Goal: Information Seeking & Learning: Learn about a topic

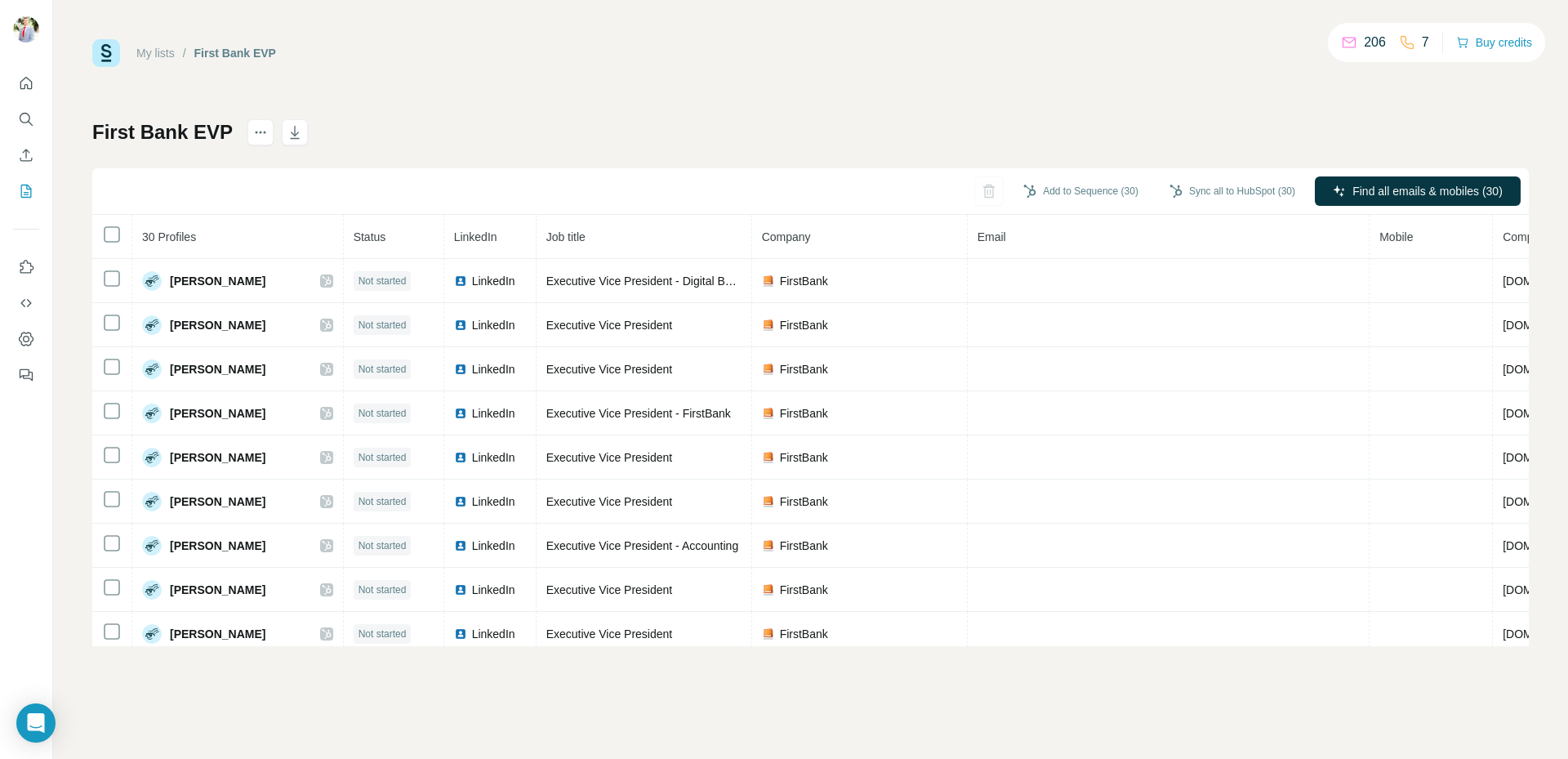
scroll to position [945, 0]
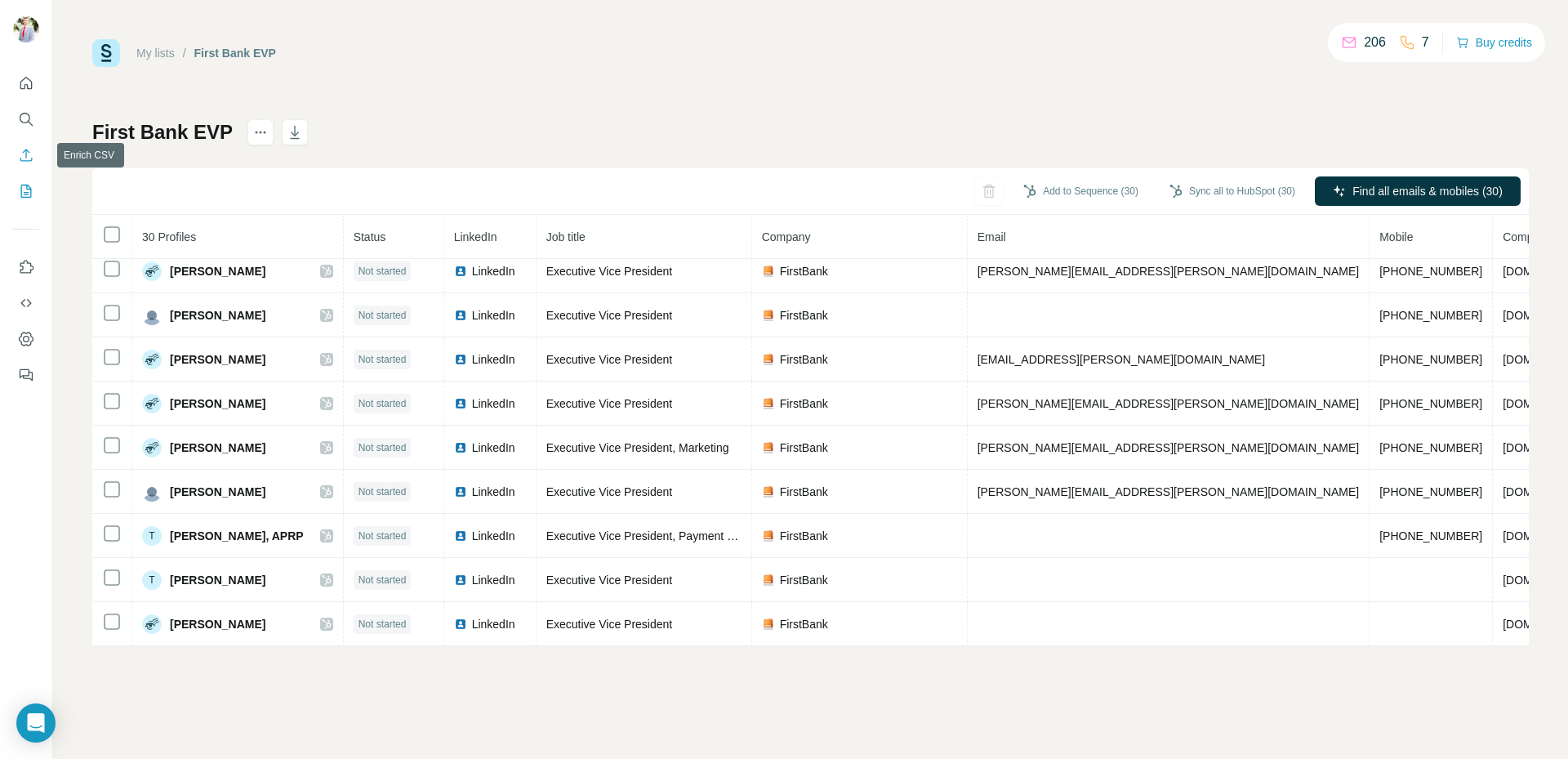
click at [23, 161] on icon "Enrich CSV" at bounding box center [27, 155] width 12 height 12
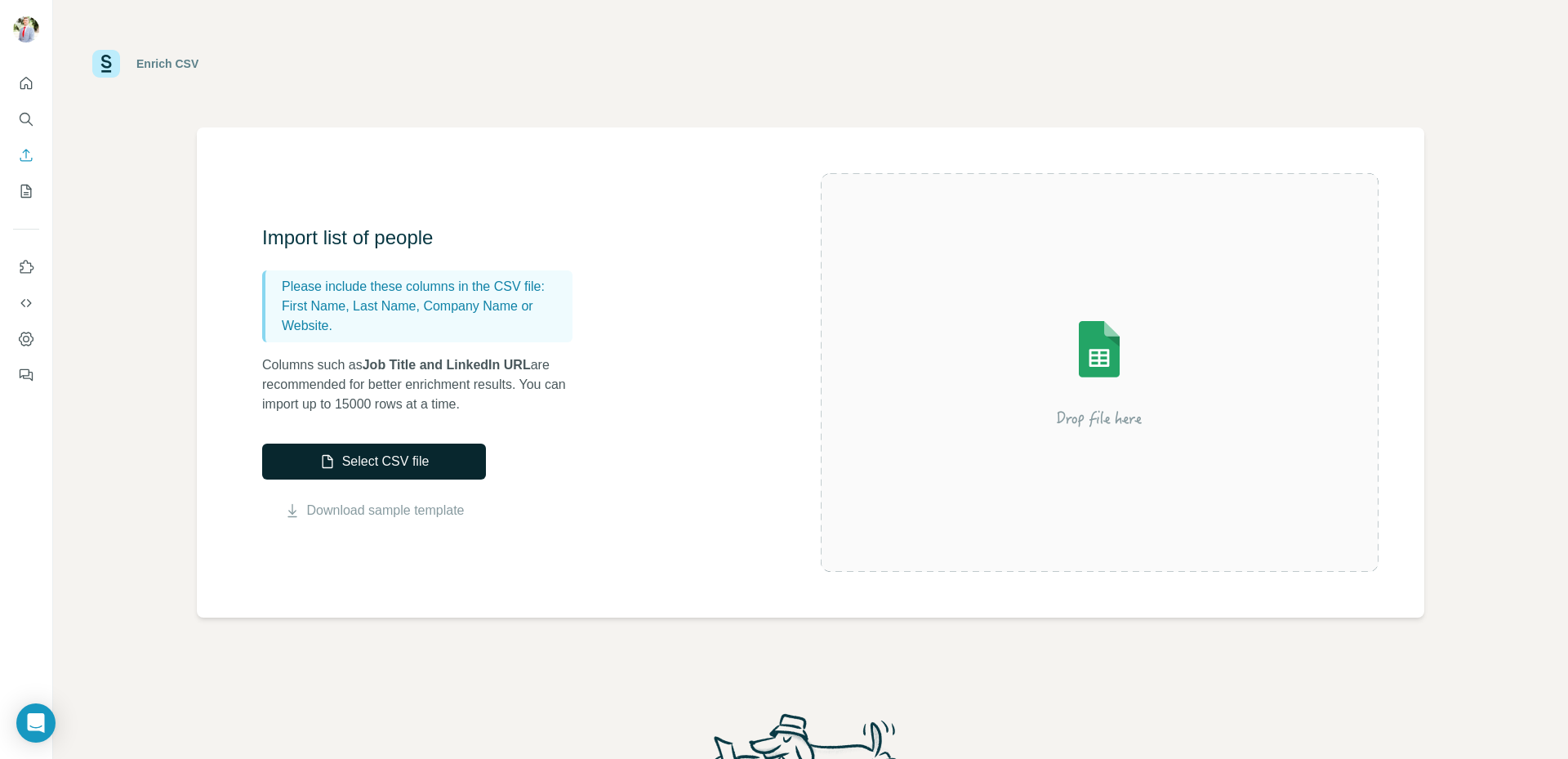
click at [424, 463] on button "Select CSV file" at bounding box center [374, 461] width 223 height 36
drag, startPoint x: 557, startPoint y: 611, endPoint x: 486, endPoint y: 533, distance: 105.5
click at [559, 611] on div "Import list of people Please include these columns in the CSV file: First Name,…" at bounding box center [810, 372] width 1227 height 490
click at [431, 460] on button "Select CSV file" at bounding box center [374, 461] width 223 height 36
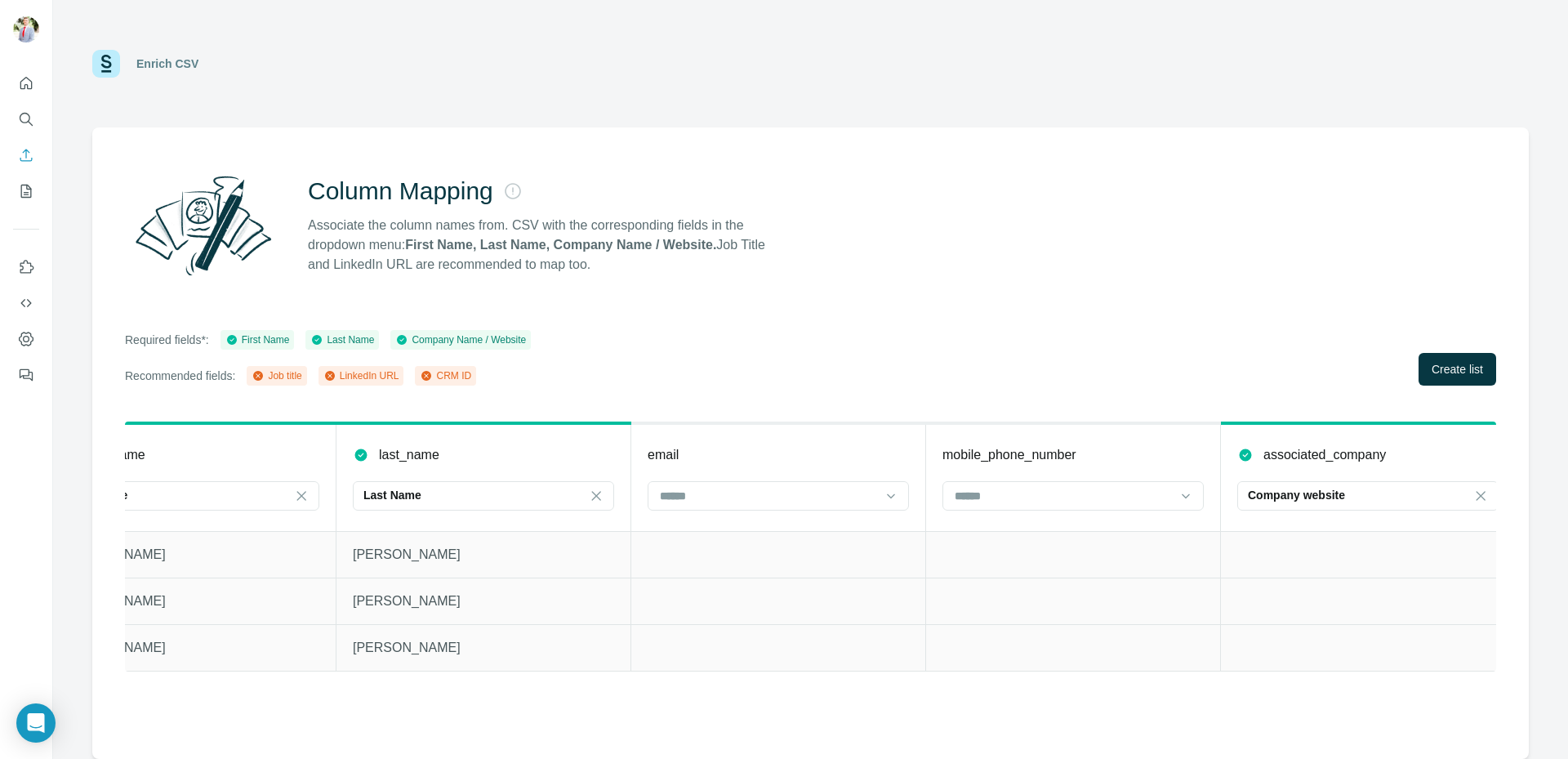
scroll to position [0, 103]
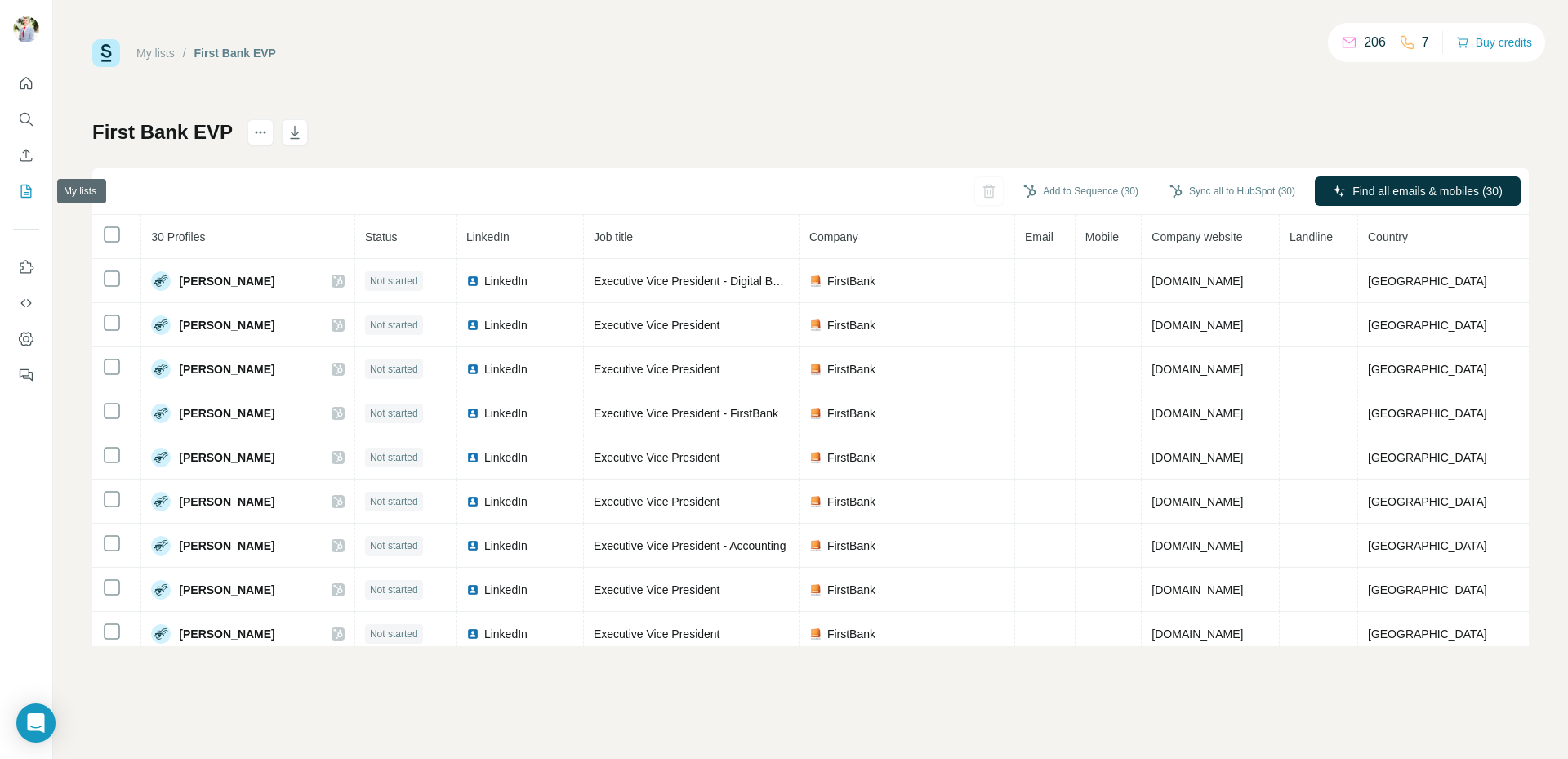
drag, startPoint x: 24, startPoint y: 194, endPoint x: 27, endPoint y: 160, distance: 34.1
click at [27, 167] on nav at bounding box center [27, 137] width 27 height 137
click at [27, 146] on button "Enrich CSV" at bounding box center [27, 155] width 27 height 29
click at [27, 148] on icon "Enrich CSV" at bounding box center [26, 155] width 16 height 16
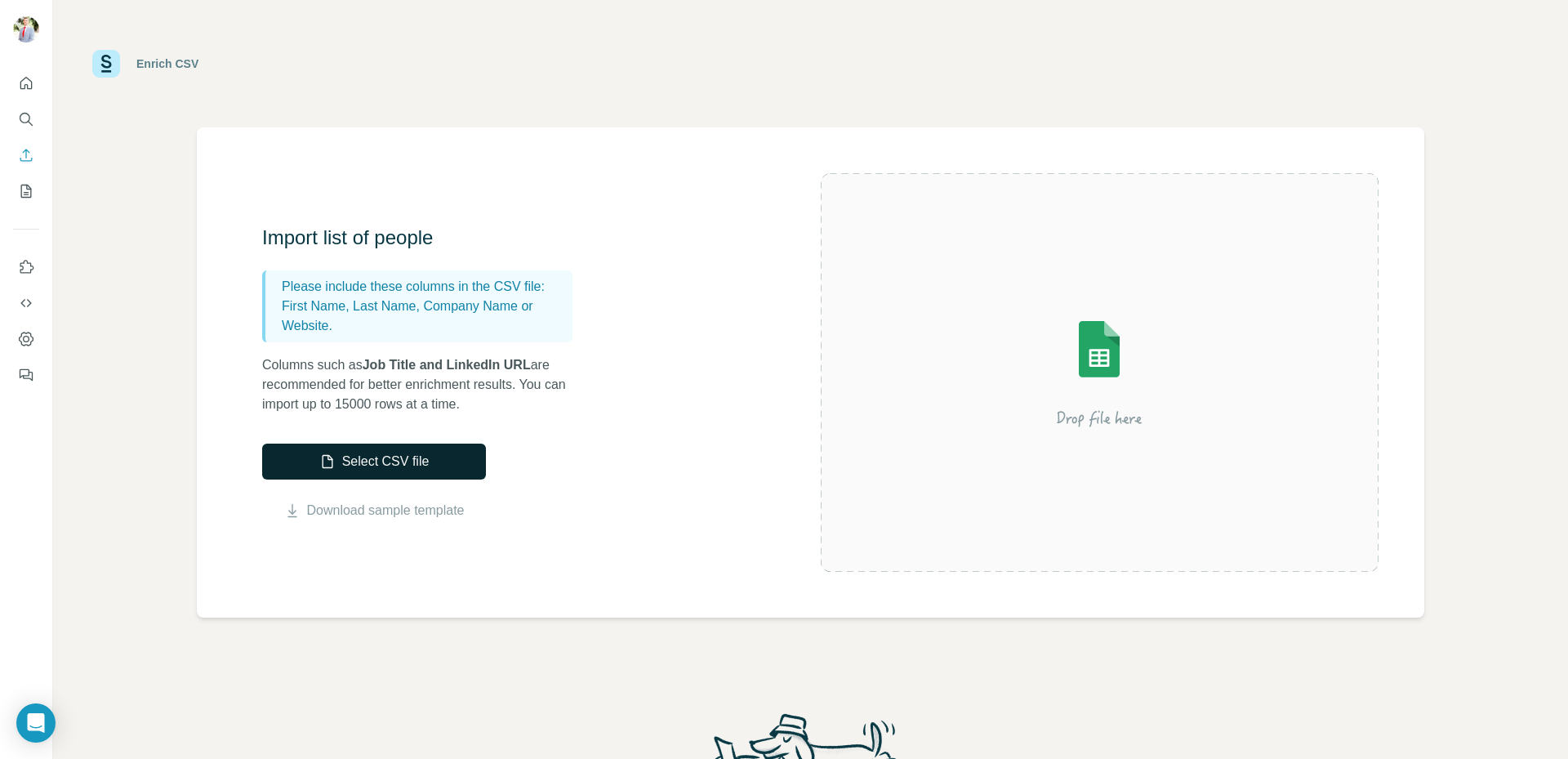
click at [384, 450] on button "Select CSV file" at bounding box center [374, 461] width 223 height 36
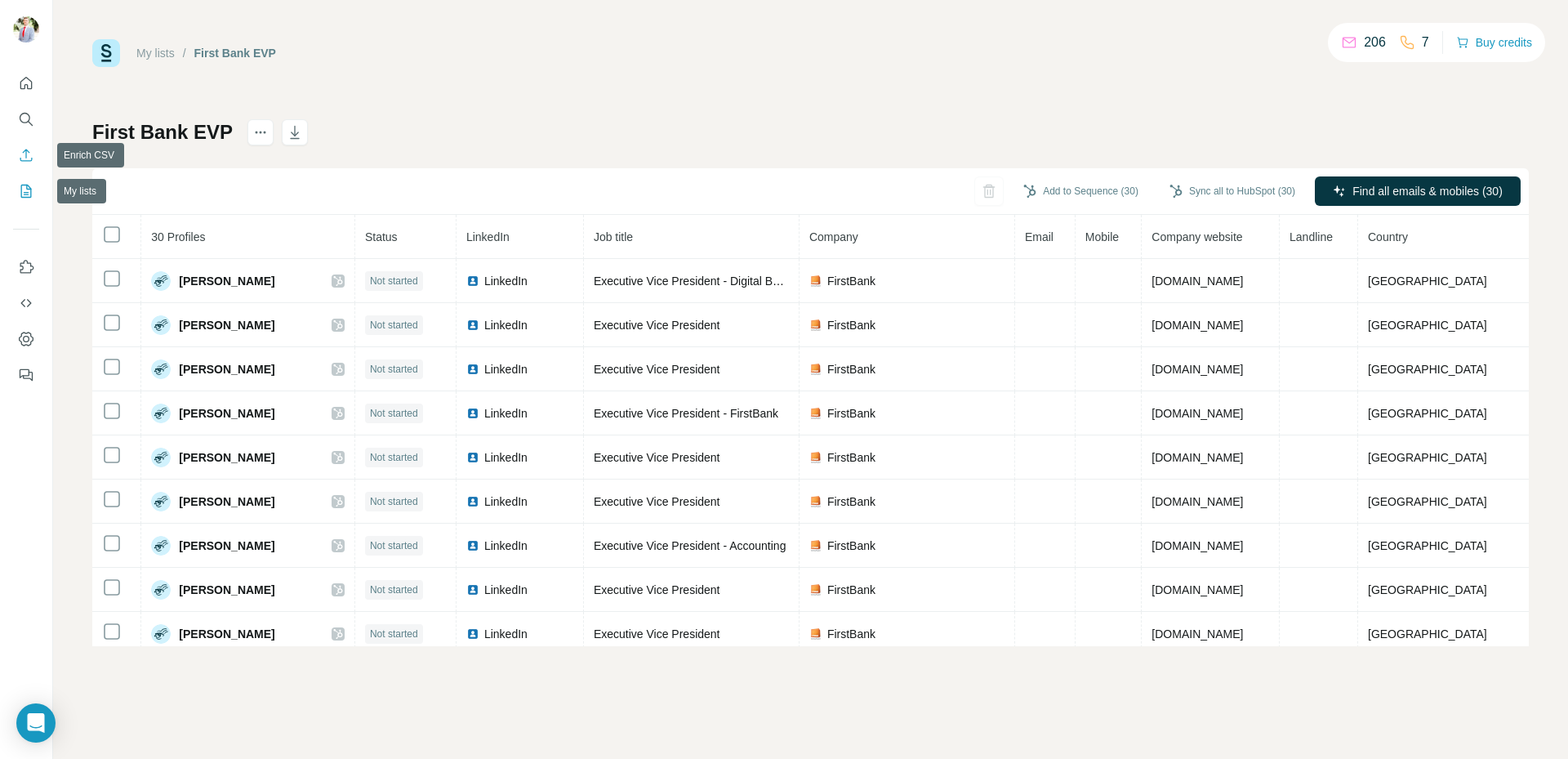
click at [27, 148] on icon "Enrich CSV" at bounding box center [26, 155] width 16 height 16
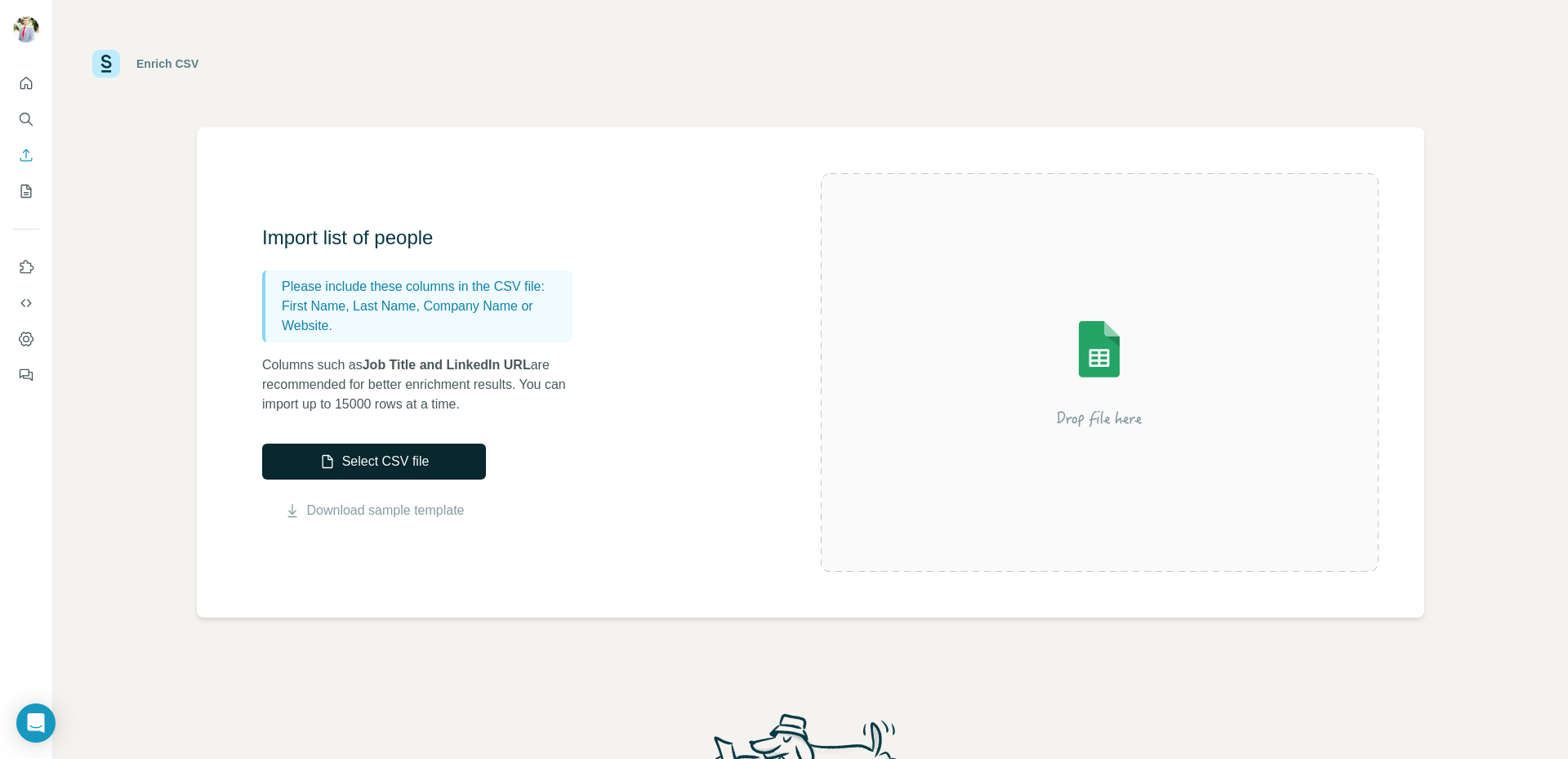
click at [460, 460] on button "Select CSV file" at bounding box center [374, 461] width 223 height 36
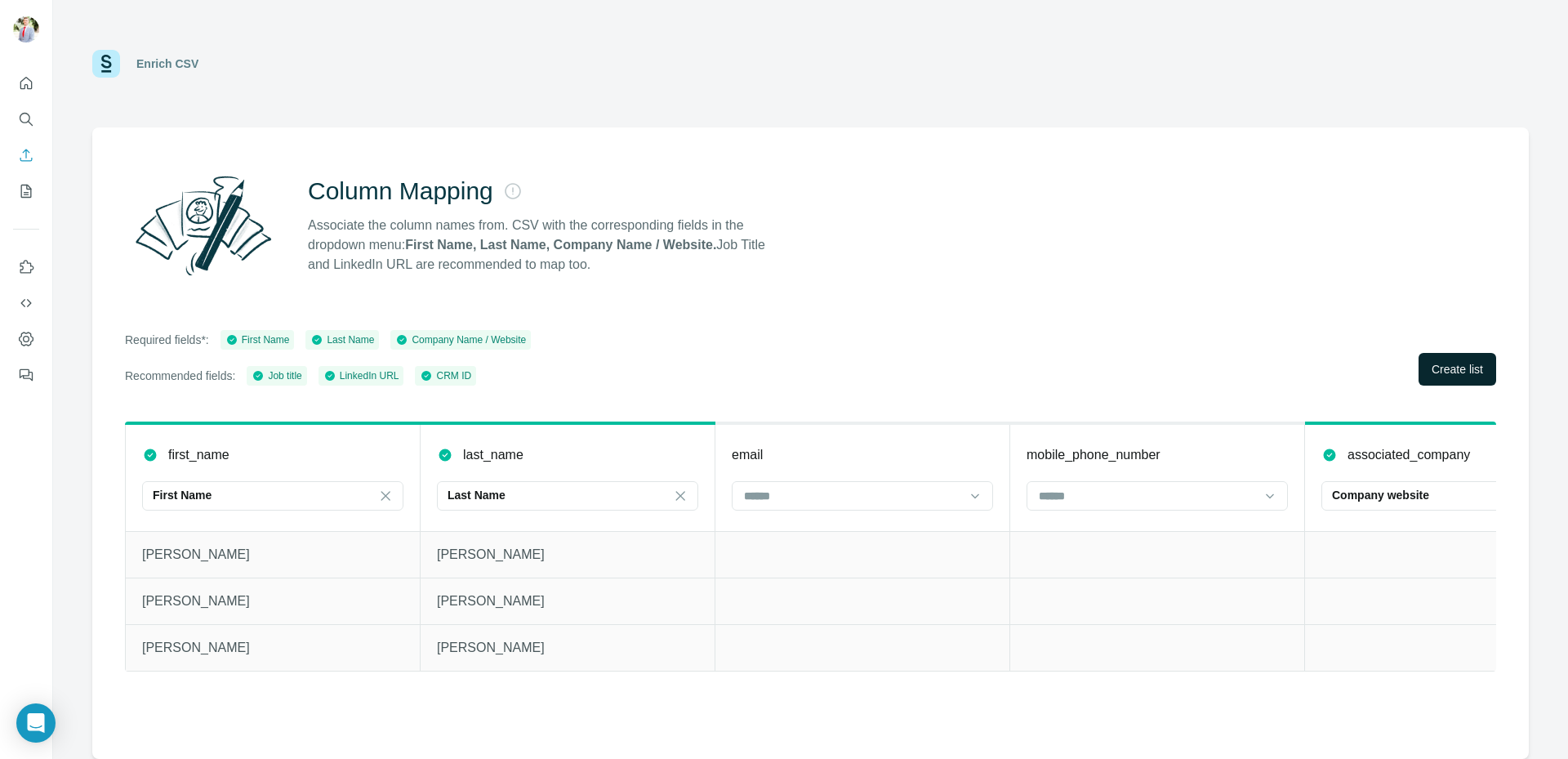
click at [1483, 375] on button "Create list" at bounding box center [1458, 368] width 78 height 33
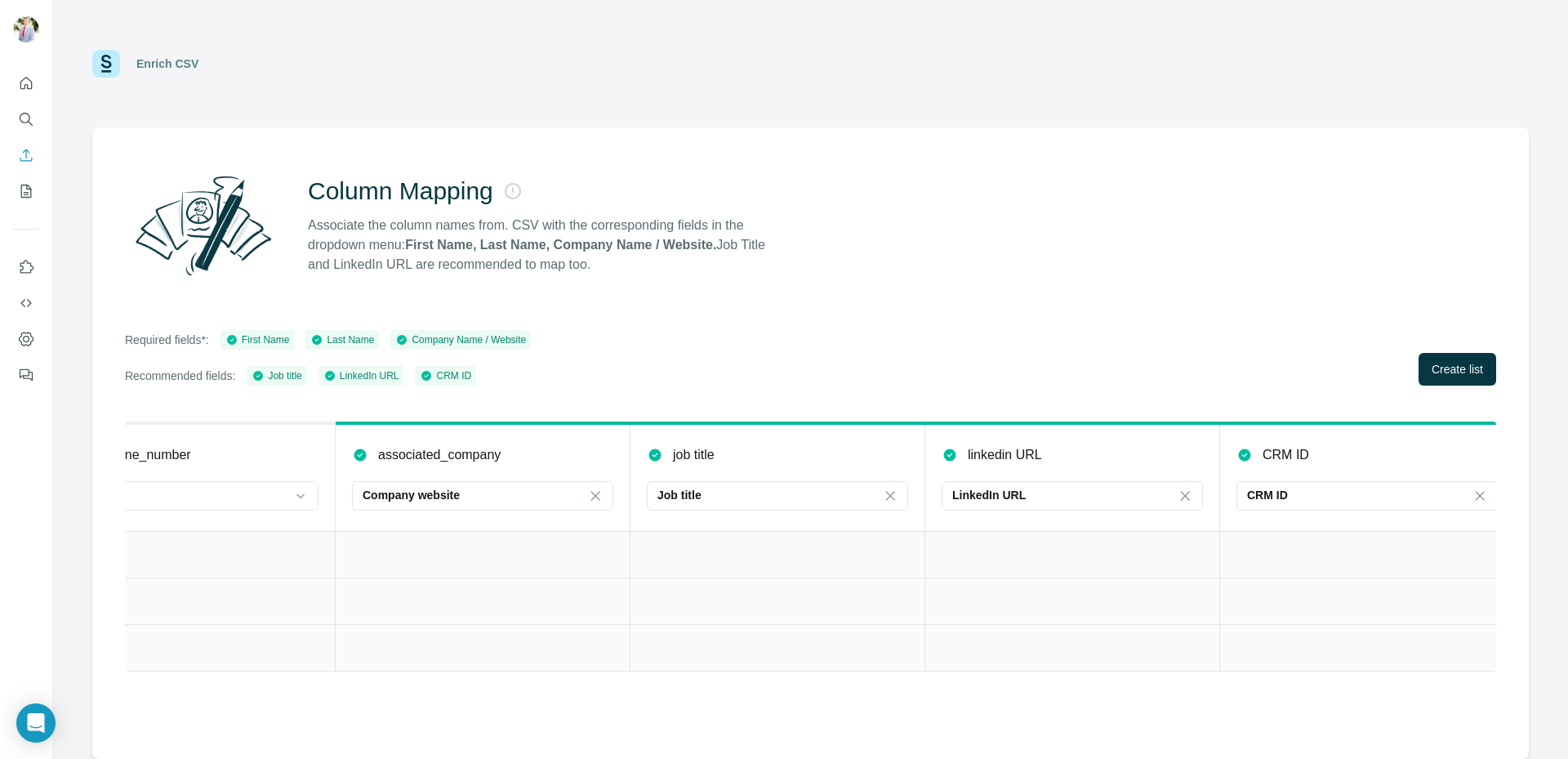
scroll to position [0, 989]
click at [1471, 373] on span "Create list" at bounding box center [1458, 369] width 51 height 16
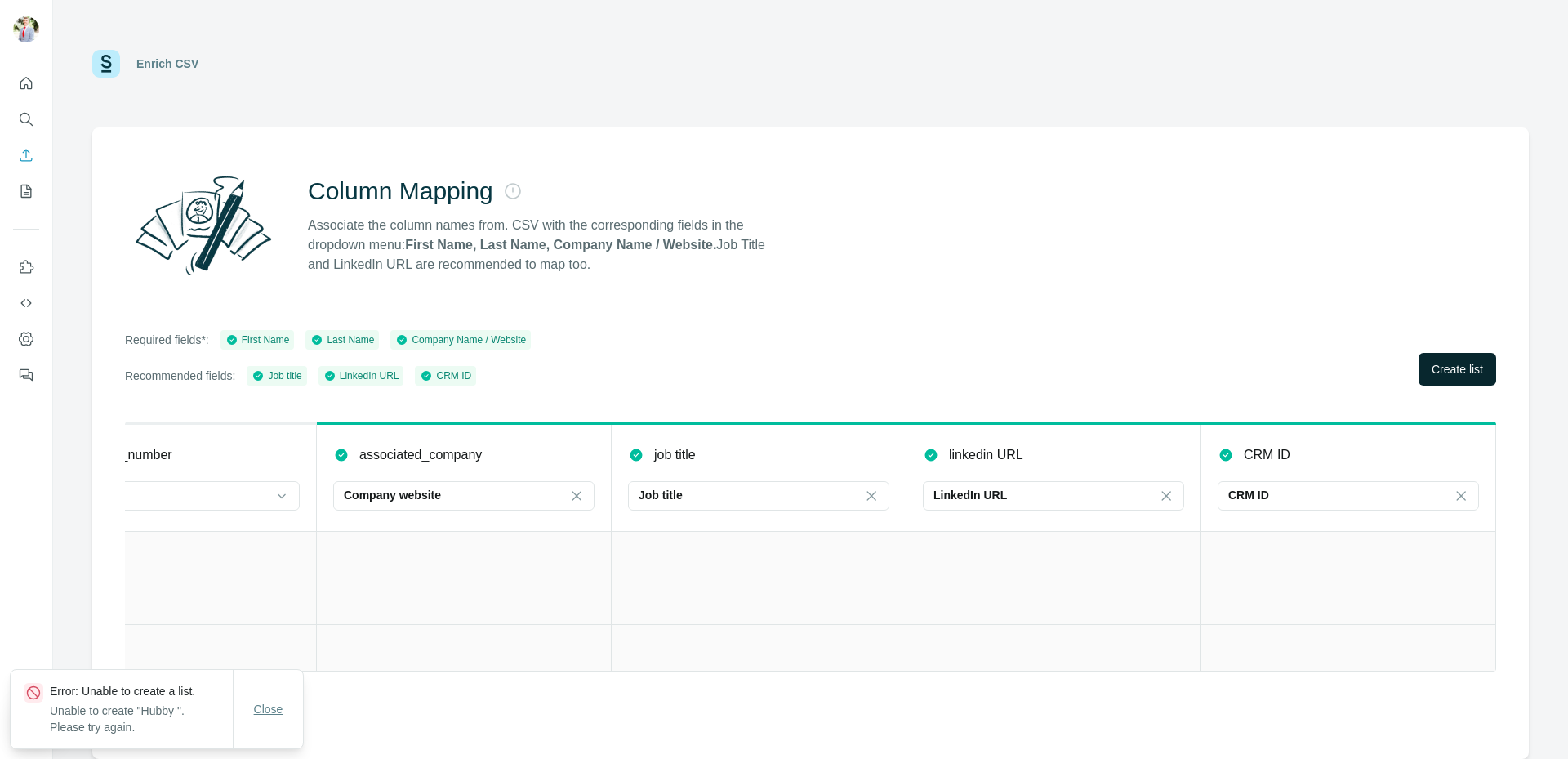
click at [255, 717] on span "Close" at bounding box center [269, 709] width 29 height 16
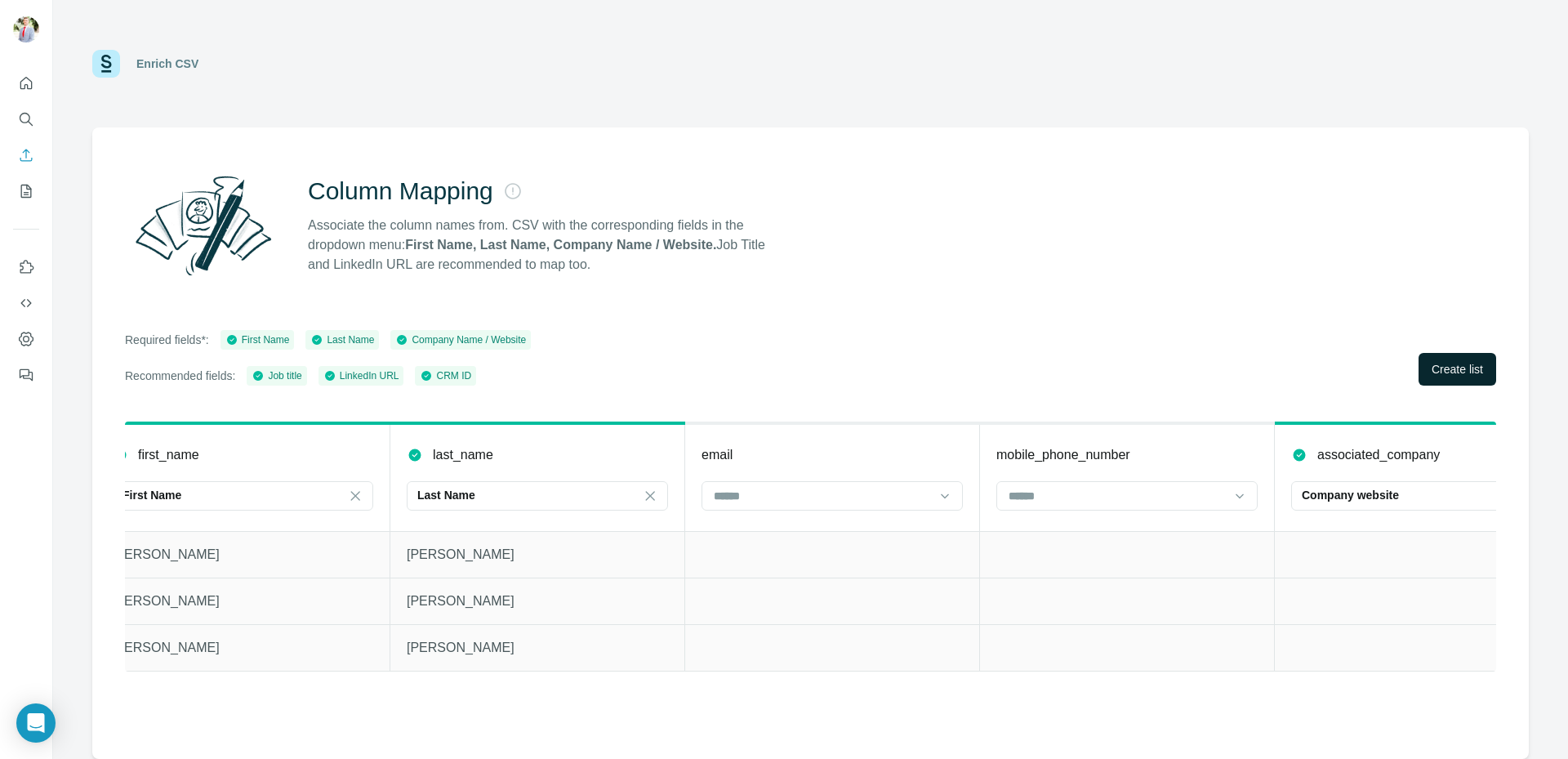
scroll to position [0, 0]
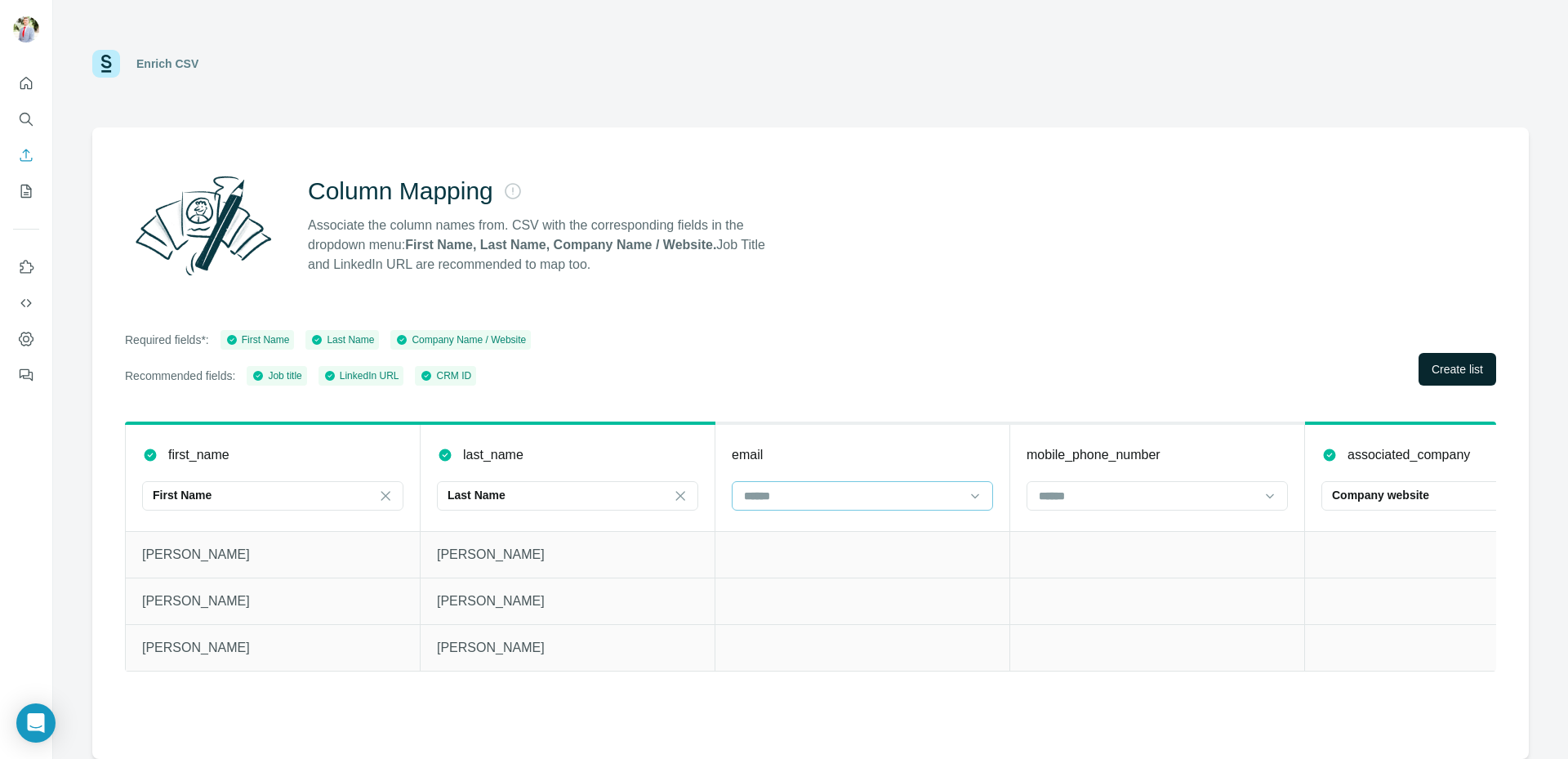
click at [802, 501] on input at bounding box center [852, 496] width 221 height 18
click at [1147, 488] on input at bounding box center [1148, 496] width 221 height 18
click at [903, 500] on input at bounding box center [852, 496] width 221 height 18
click at [901, 495] on input at bounding box center [852, 496] width 221 height 18
click at [902, 494] on input at bounding box center [852, 496] width 221 height 18
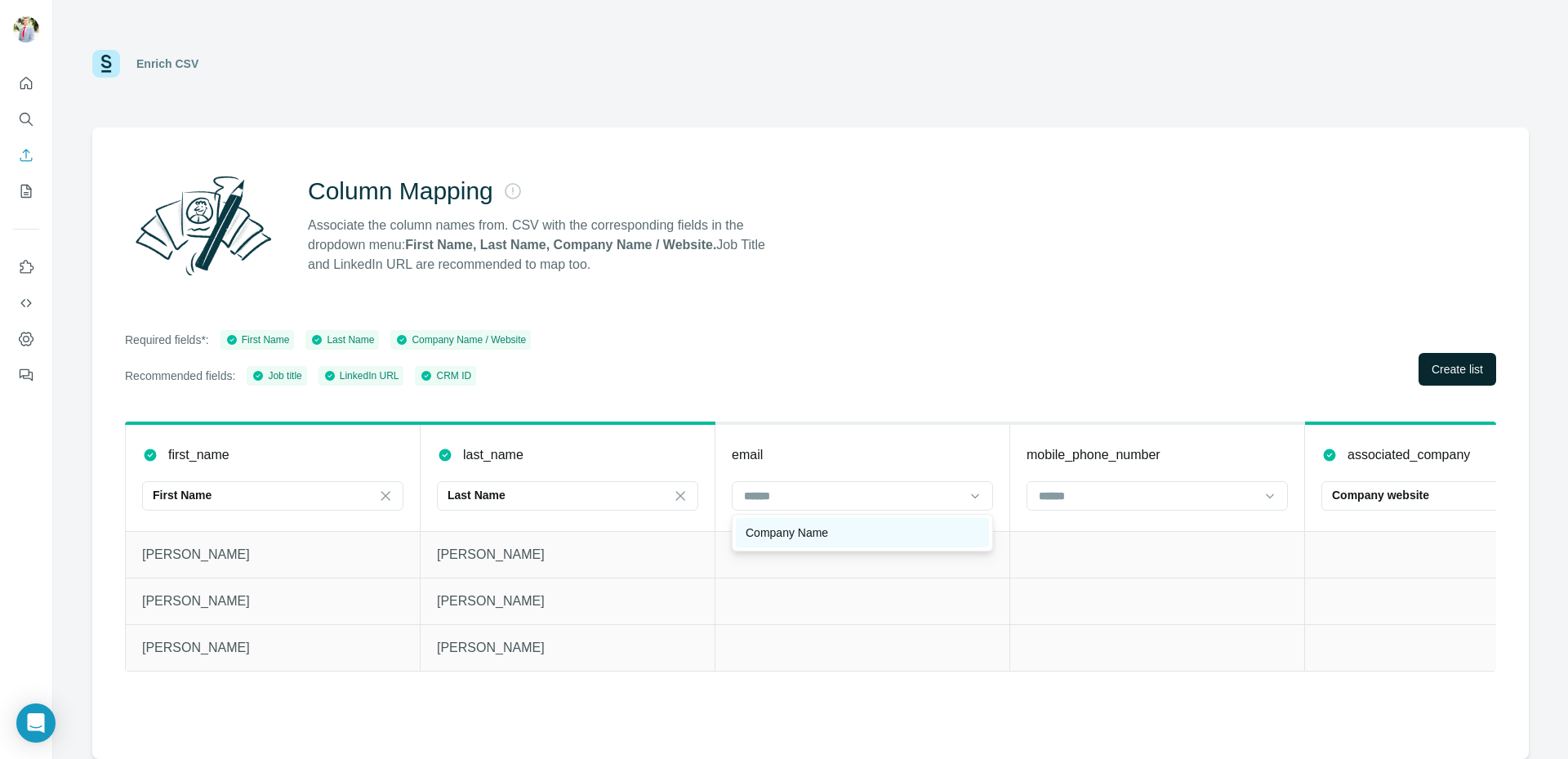
click at [900, 535] on div "Company Name" at bounding box center [862, 533] width 233 height 16
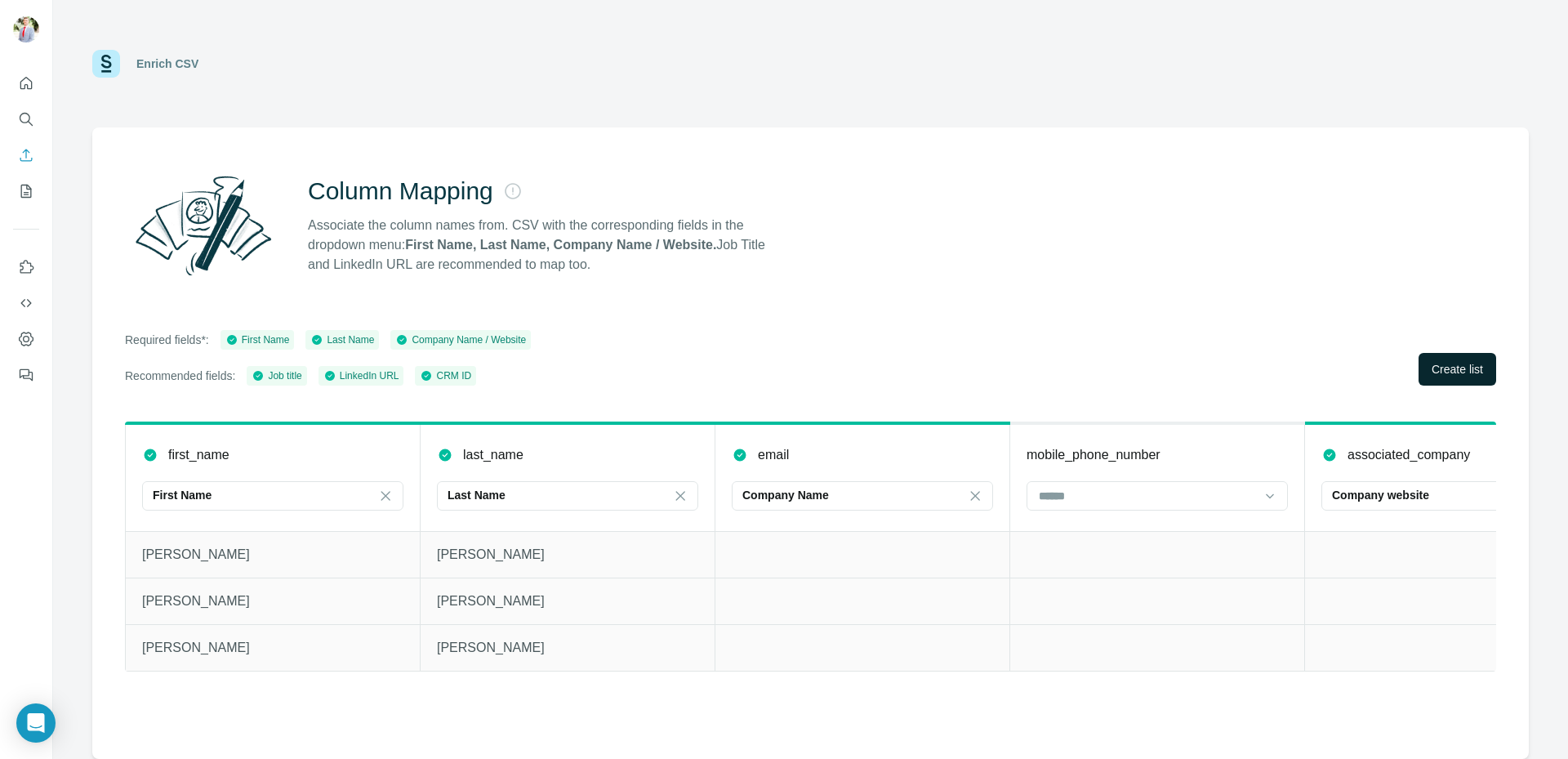
click at [1132, 472] on th "mobile_phone_number" at bounding box center [1158, 477] width 295 height 108
click at [1130, 492] on input at bounding box center [1148, 496] width 221 height 18
click at [1140, 543] on p "No results. Let's try again!" at bounding box center [1156, 537] width 132 height 16
click at [1185, 493] on input at bounding box center [1148, 496] width 221 height 18
click at [979, 495] on icon at bounding box center [975, 496] width 16 height 16
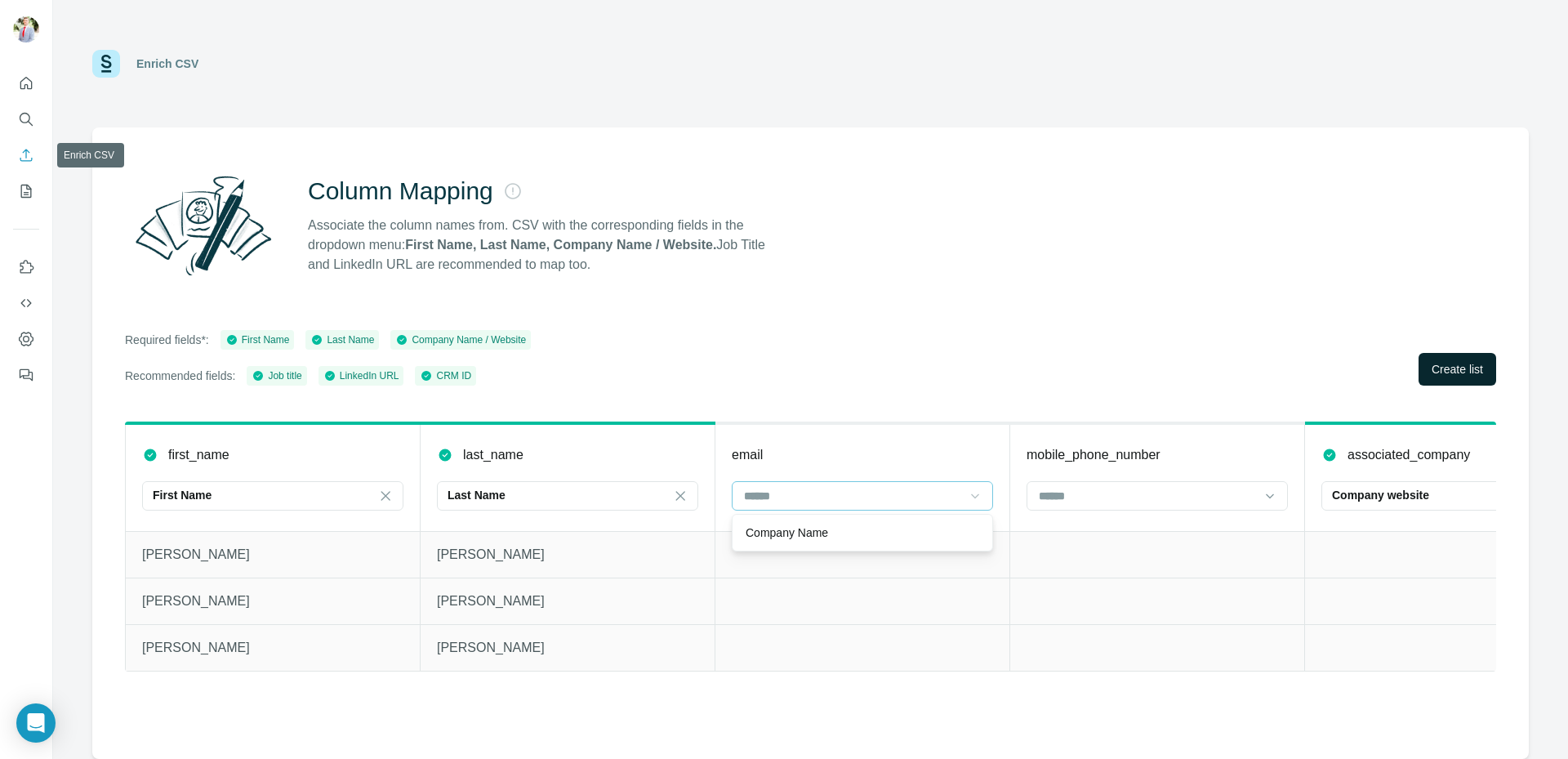
click at [27, 156] on icon "Enrich CSV" at bounding box center [27, 155] width 12 height 12
click at [26, 118] on icon "Search" at bounding box center [26, 119] width 16 height 16
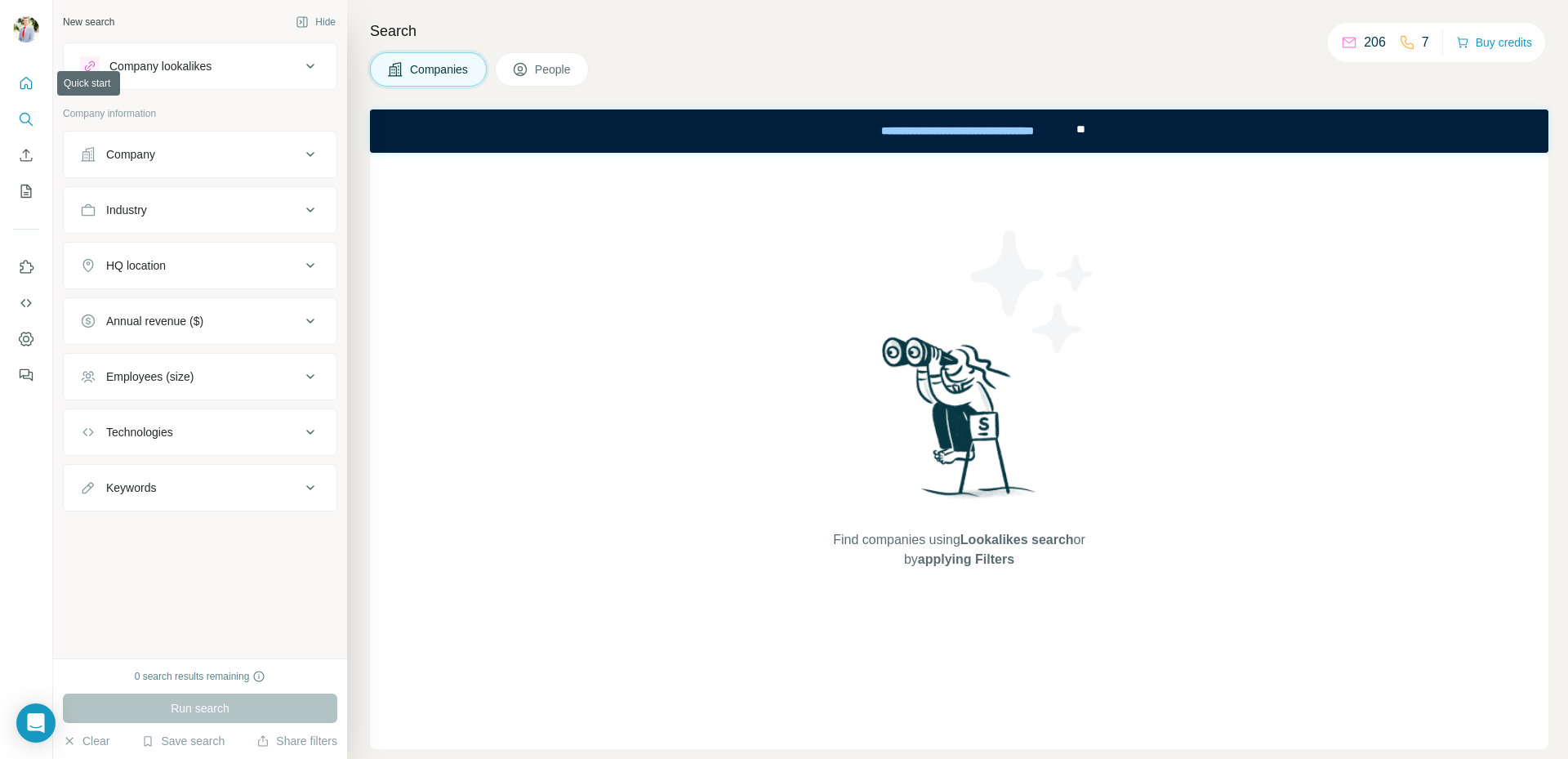
click at [24, 89] on icon "Quick start" at bounding box center [27, 83] width 12 height 12
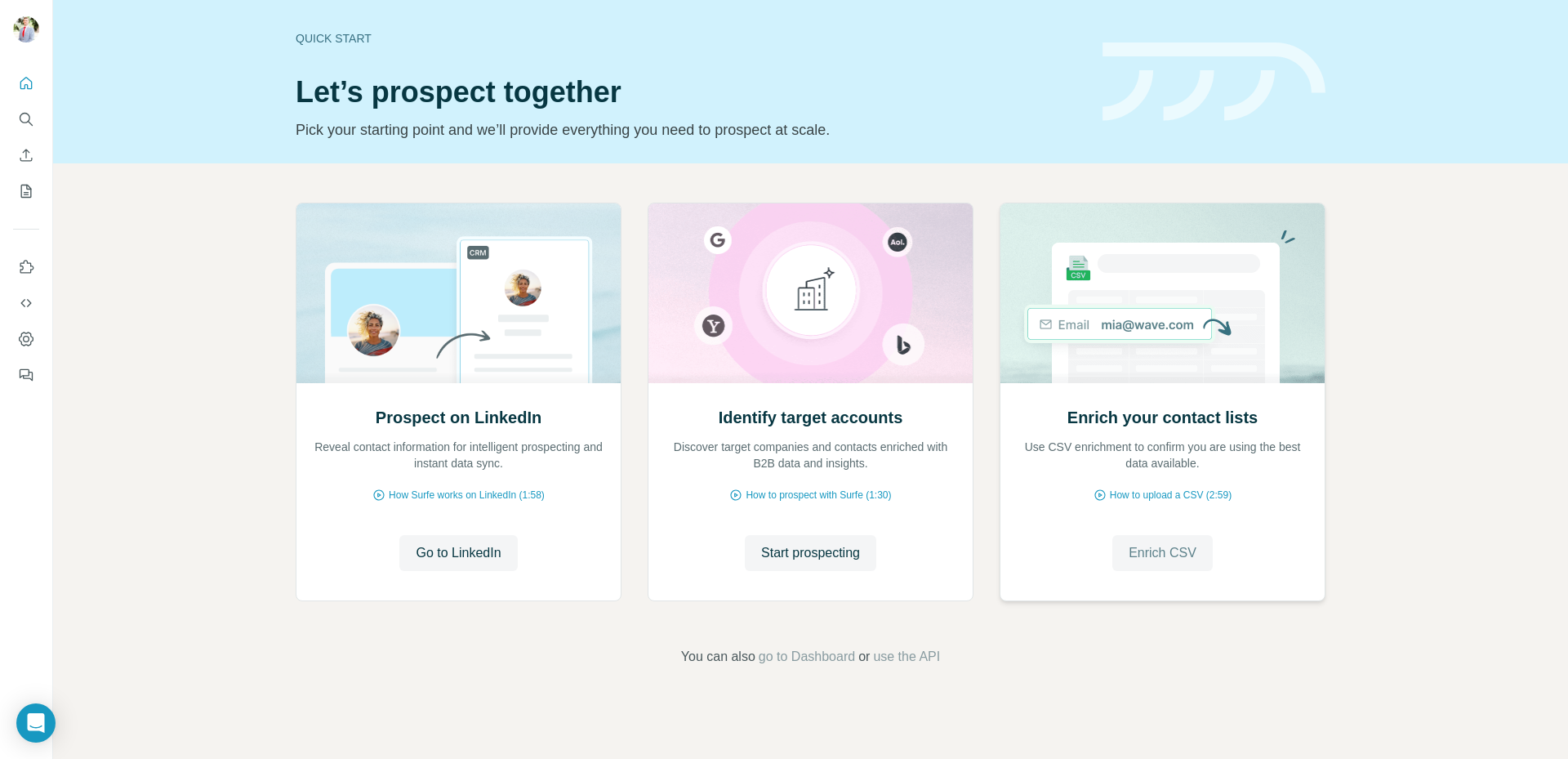
click at [1166, 554] on span "Enrich CSV" at bounding box center [1163, 553] width 68 height 19
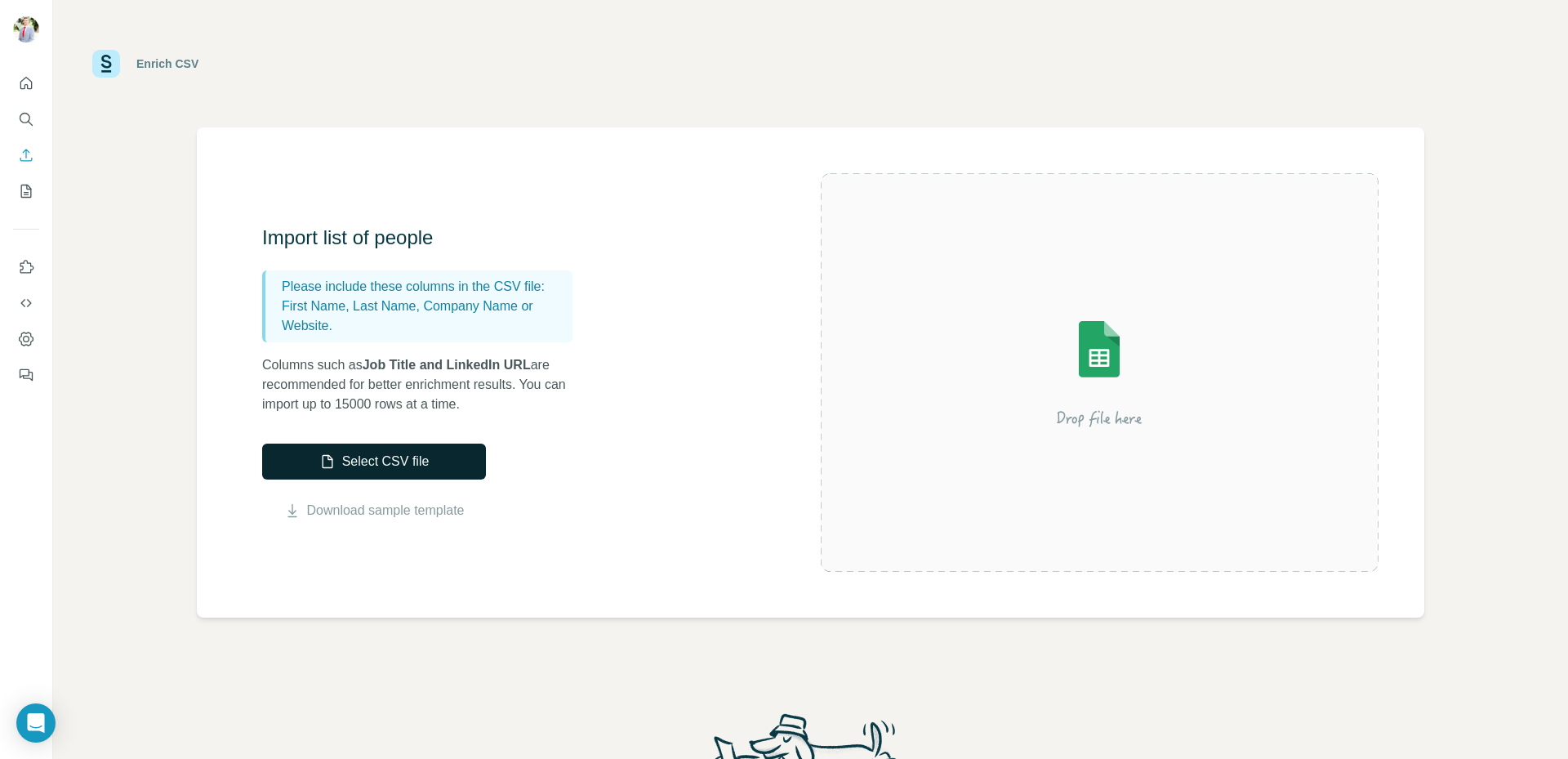
click at [436, 469] on button "Select CSV file" at bounding box center [374, 461] width 223 height 36
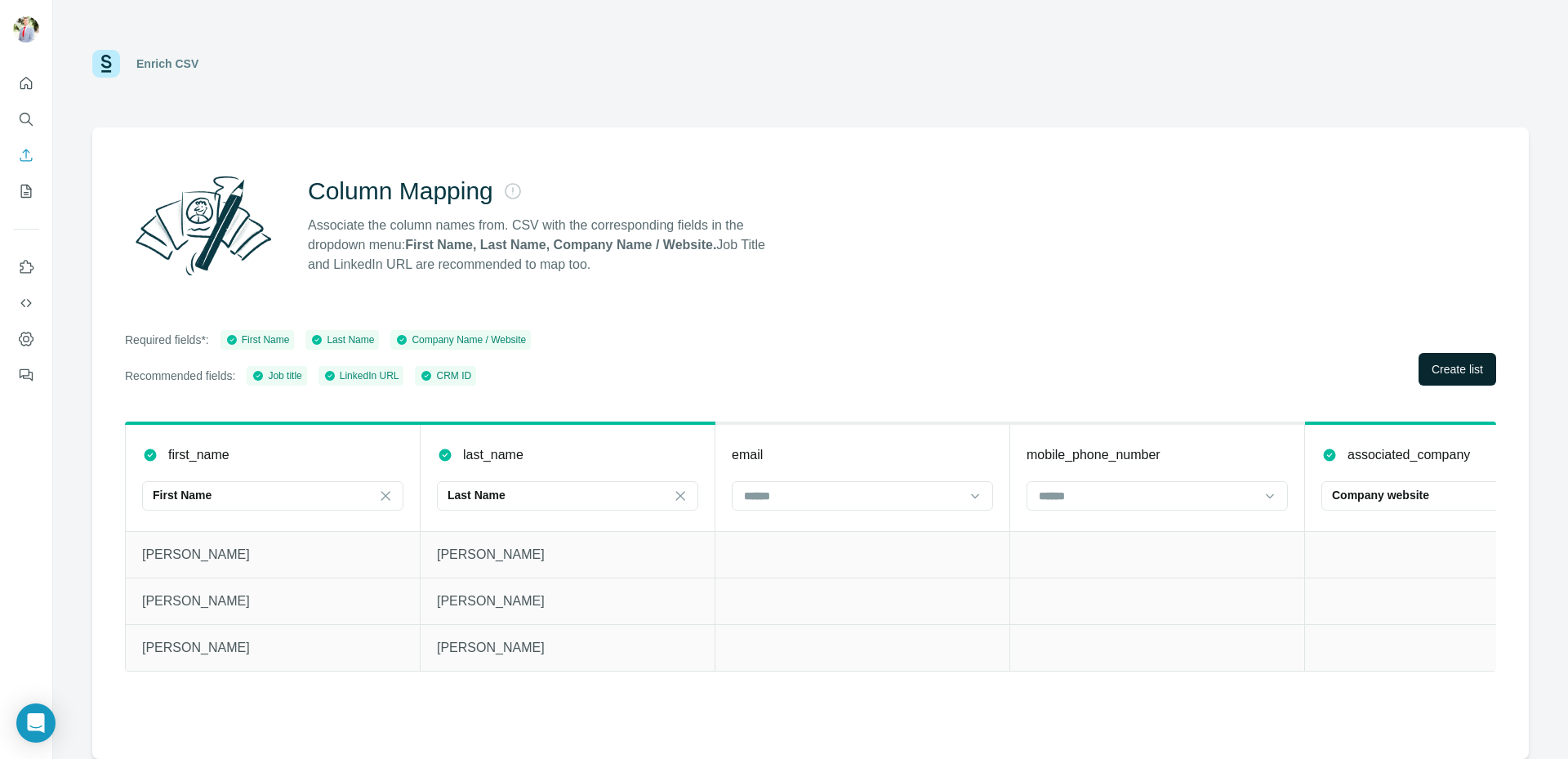
click at [1443, 363] on span "Create list" at bounding box center [1458, 369] width 51 height 16
click at [138, 726] on p "Unable to create "Hubby ". Please try again." at bounding box center [140, 718] width 183 height 33
click at [251, 715] on button "Close" at bounding box center [269, 709] width 52 height 29
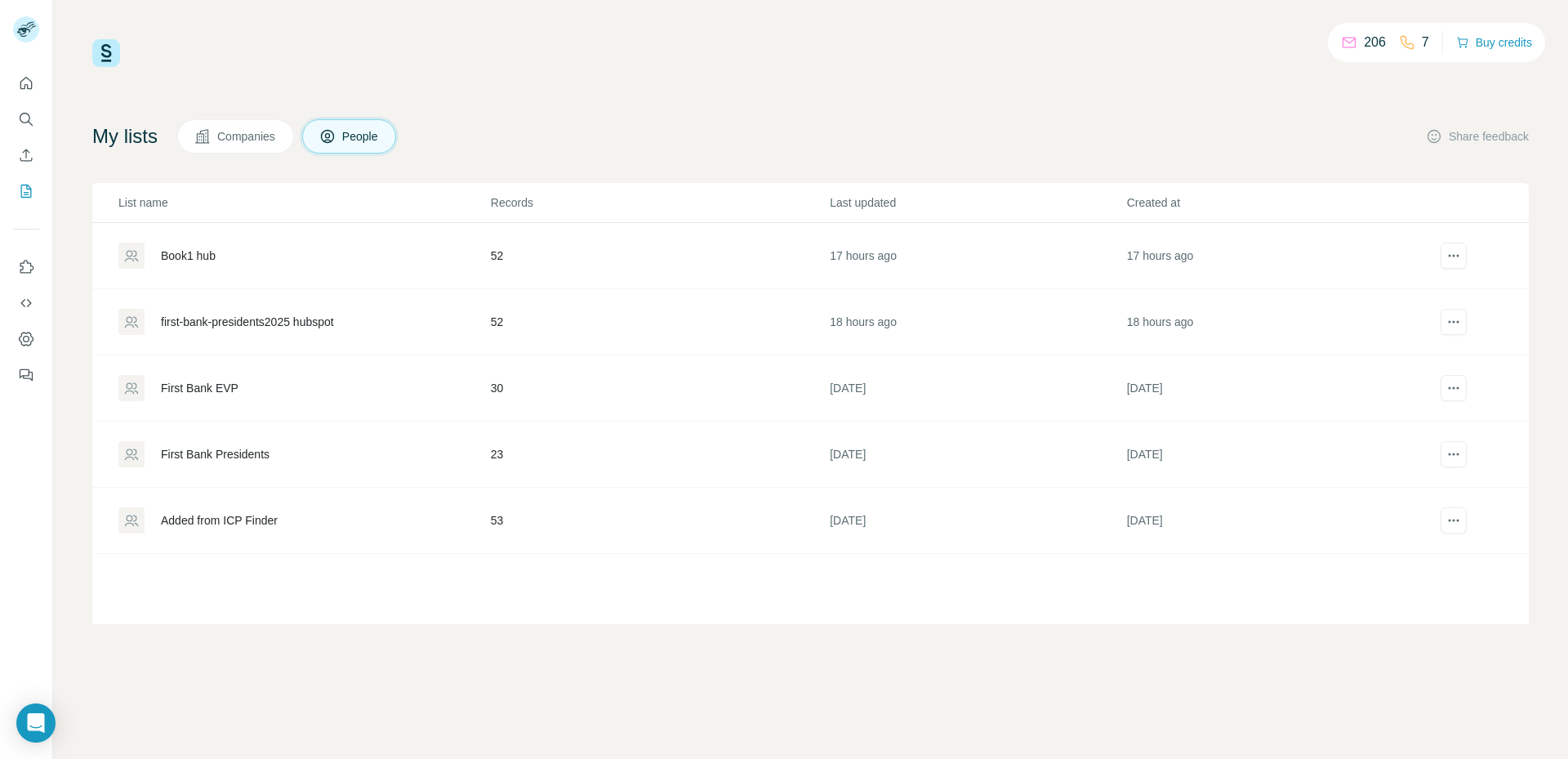
click at [380, 135] on span "People" at bounding box center [360, 136] width 38 height 16
click at [30, 121] on icon "Search" at bounding box center [26, 119] width 16 height 16
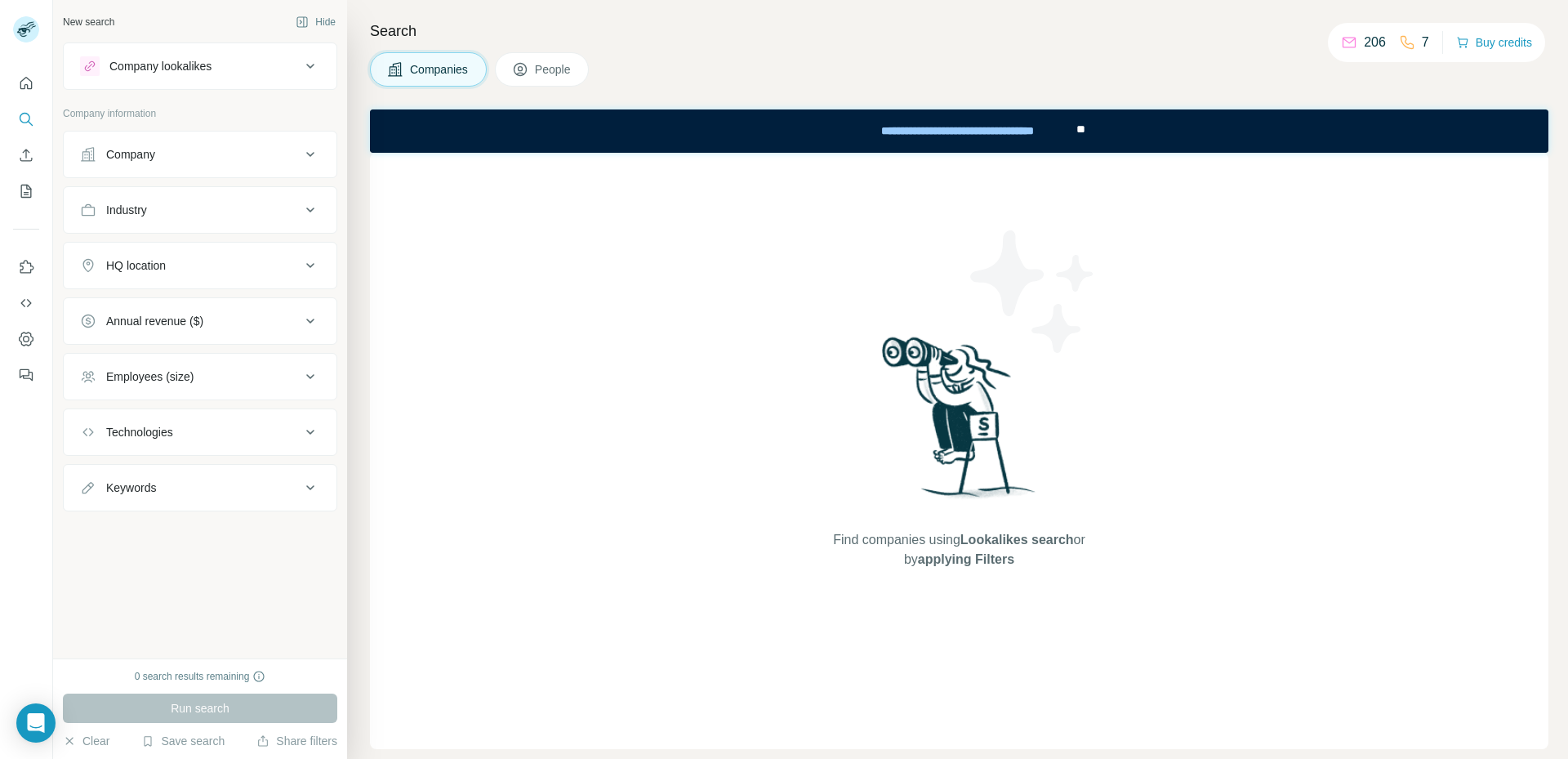
click at [546, 72] on span "People" at bounding box center [554, 69] width 38 height 16
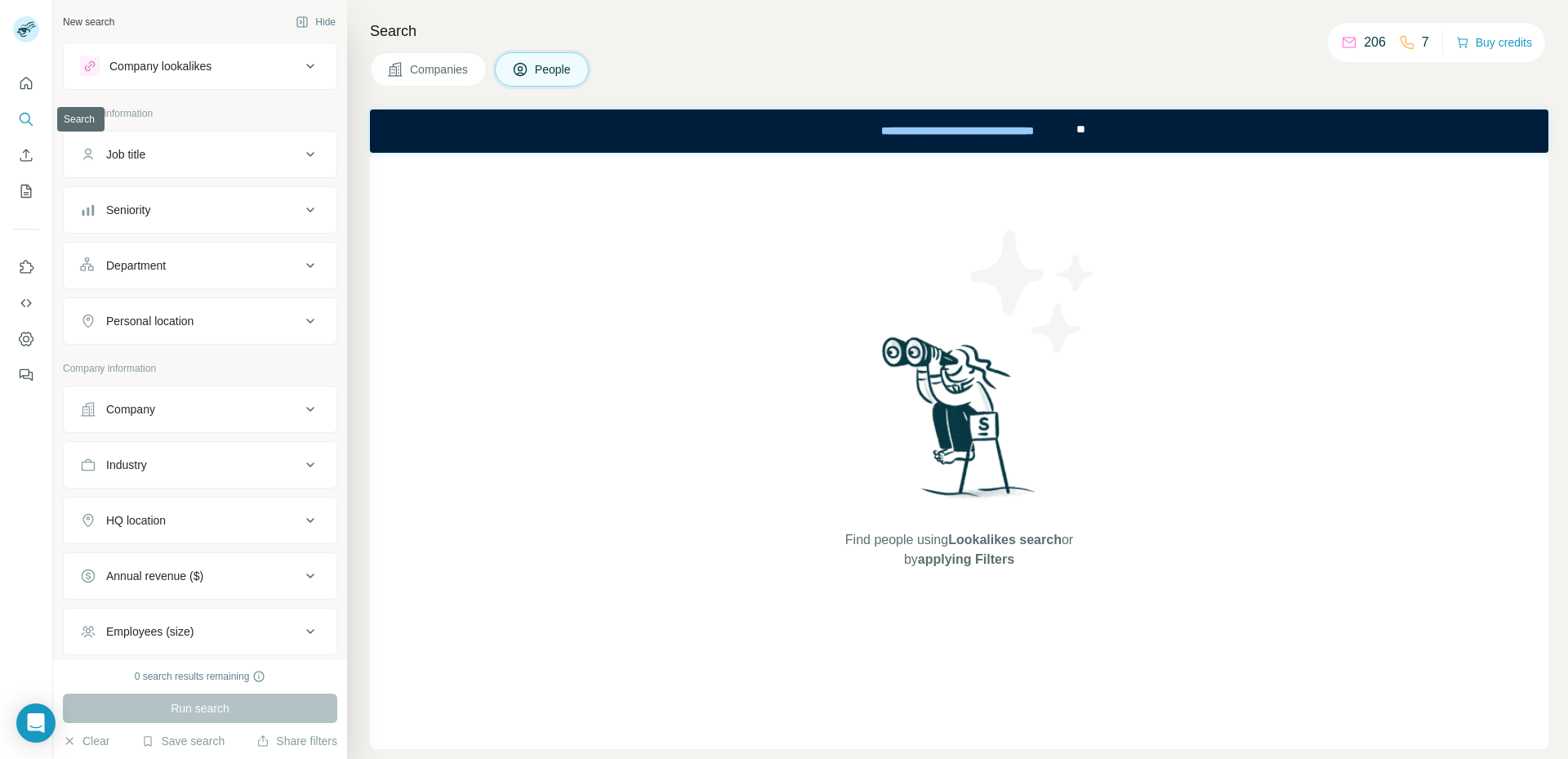
click at [27, 119] on icon "Search" at bounding box center [26, 119] width 16 height 16
click at [29, 82] on icon "Quick start" at bounding box center [26, 83] width 16 height 16
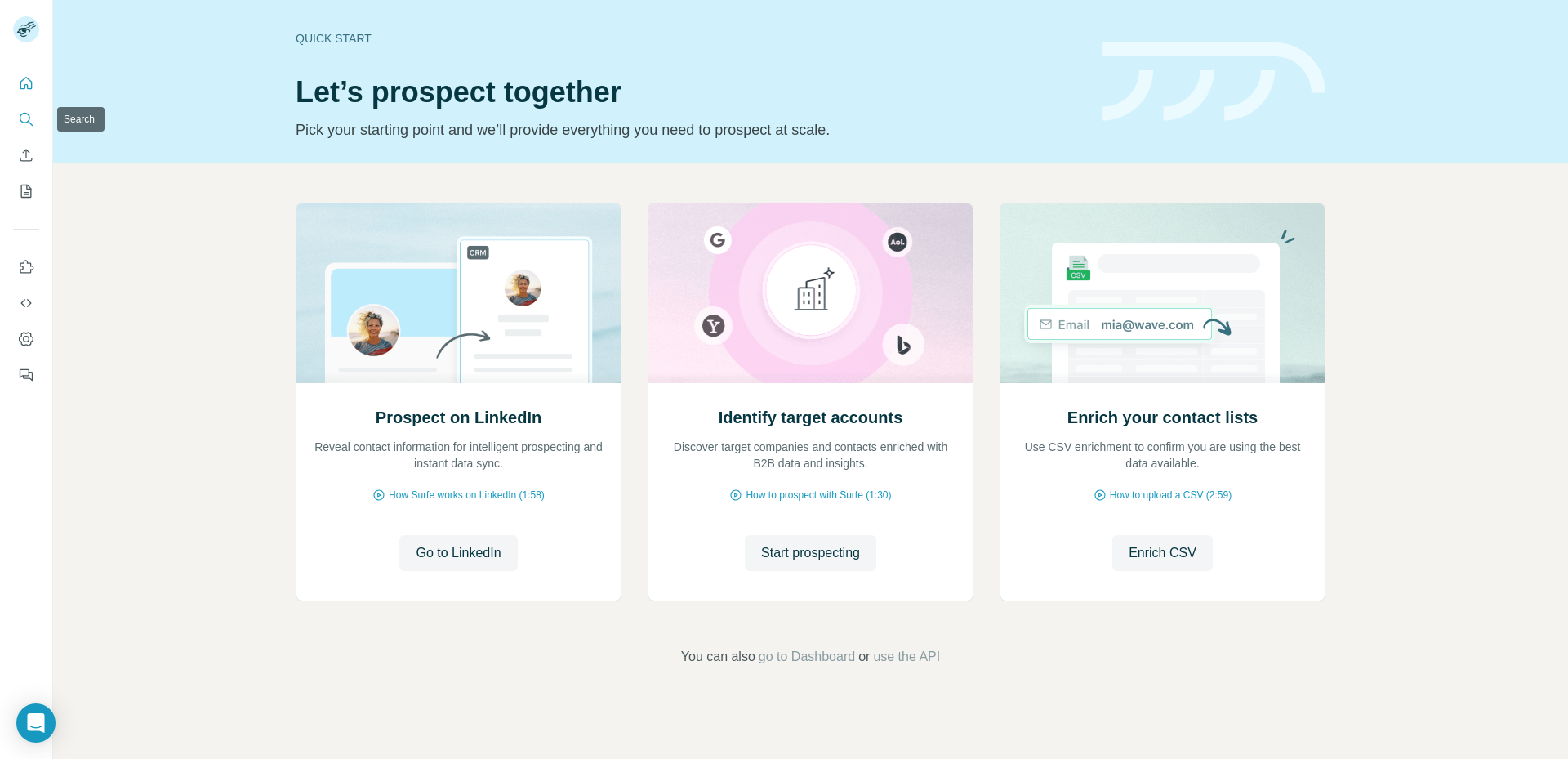
click at [20, 118] on icon "Search" at bounding box center [25, 118] width 11 height 11
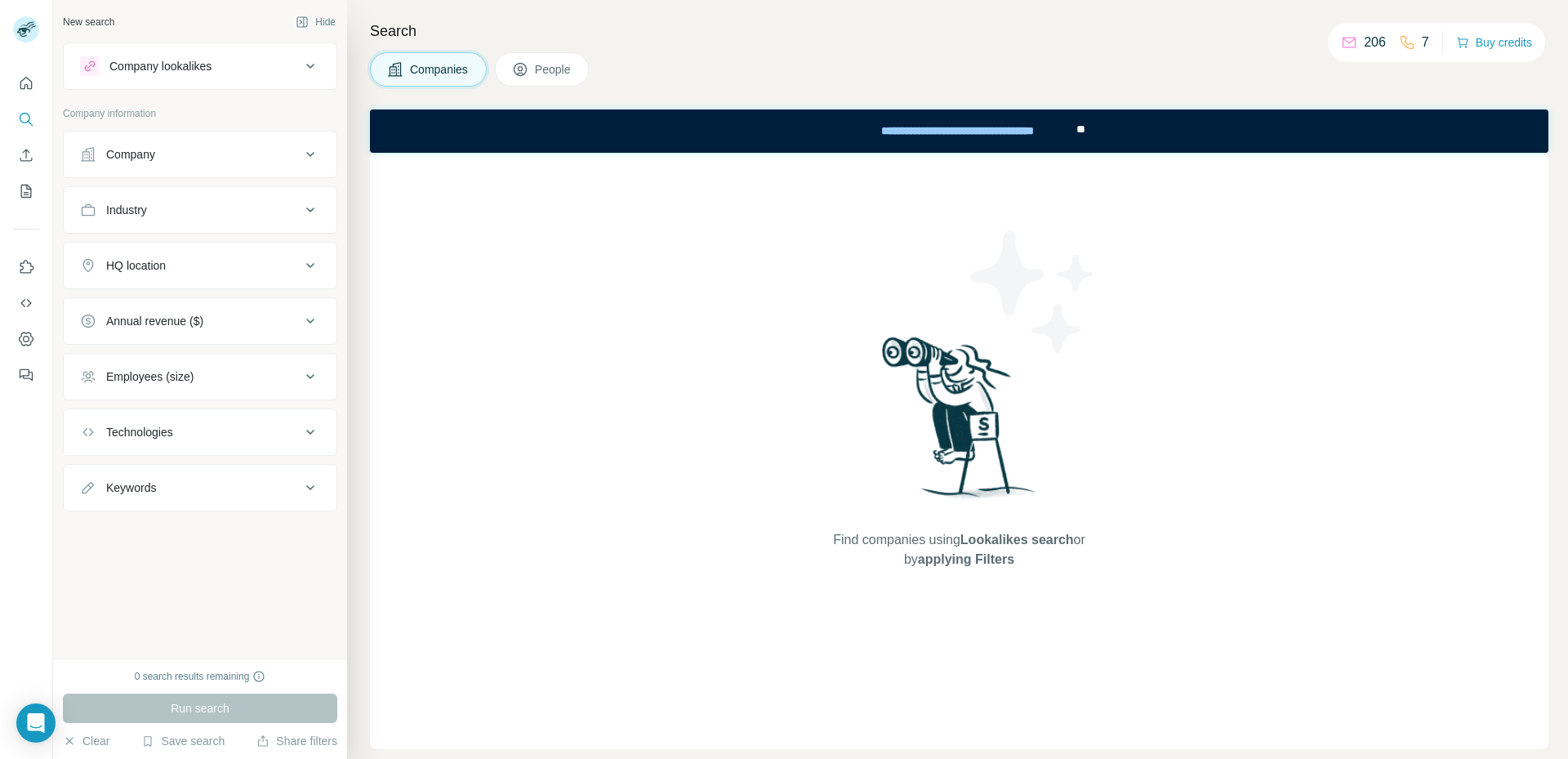
click at [546, 74] on span "People" at bounding box center [554, 69] width 38 height 16
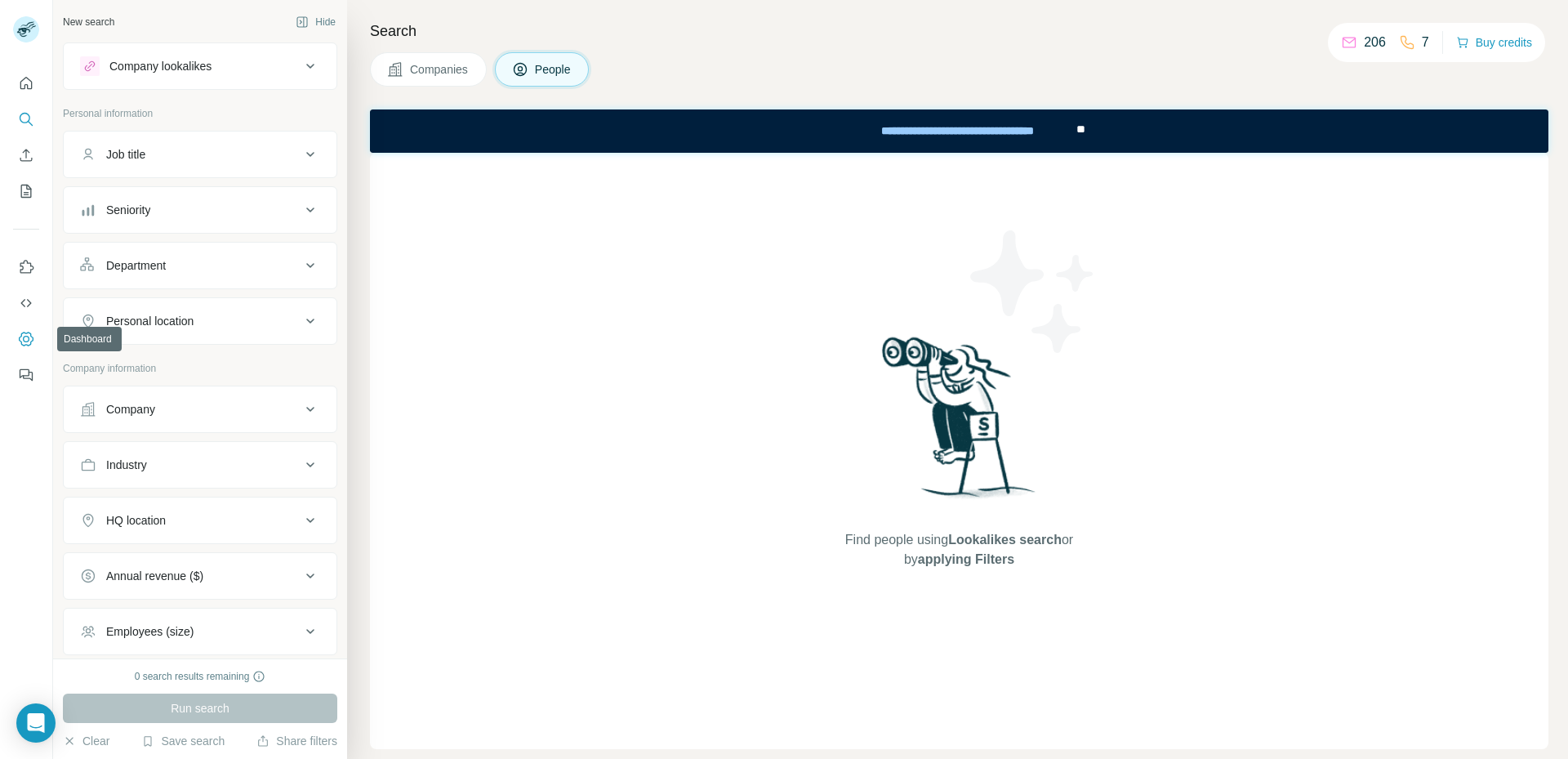
click at [27, 339] on icon "Dashboard" at bounding box center [26, 338] width 16 height 16
click at [29, 192] on icon "My lists" at bounding box center [26, 191] width 16 height 16
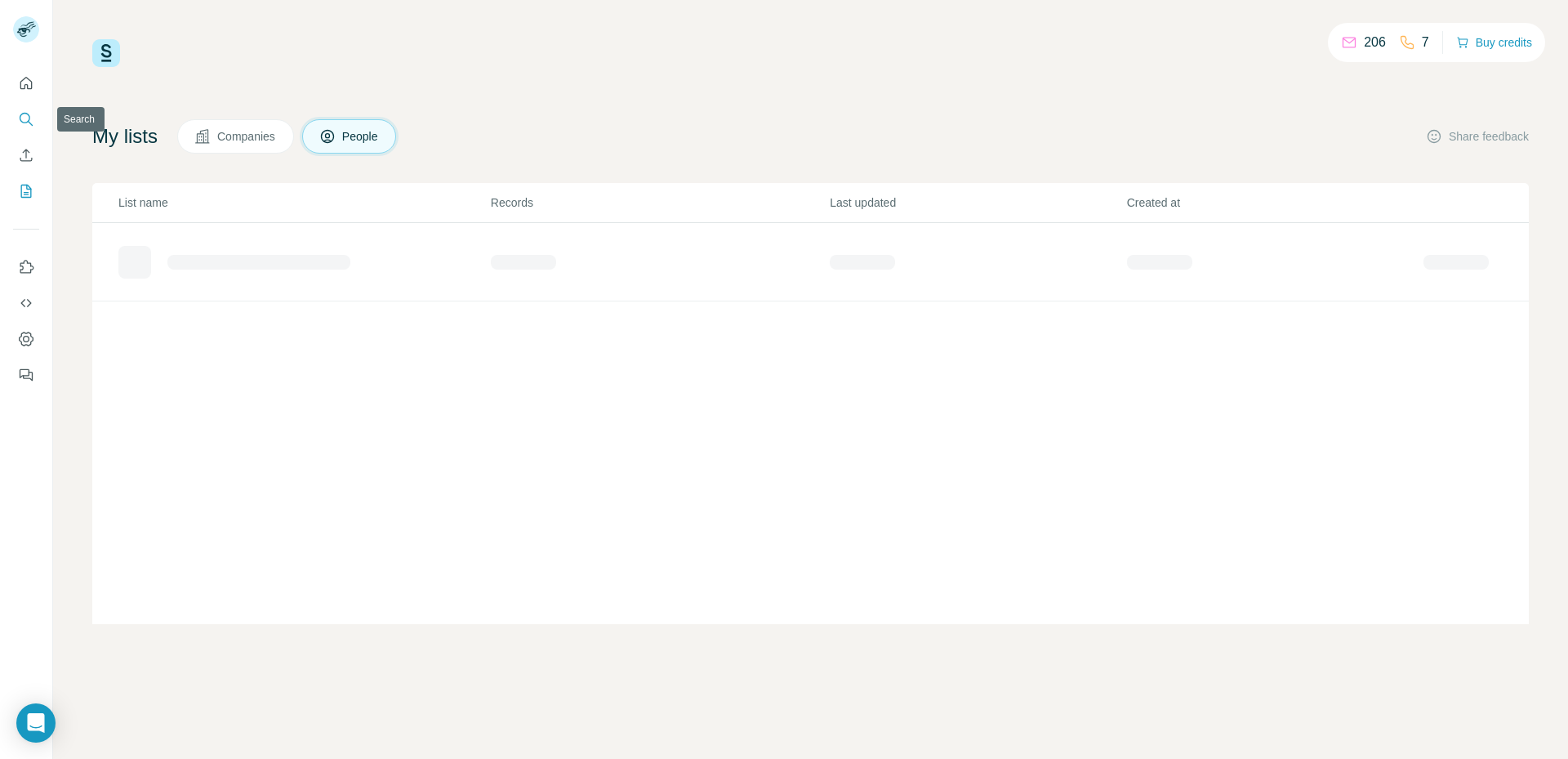
click at [22, 114] on icon "Search" at bounding box center [25, 118] width 11 height 11
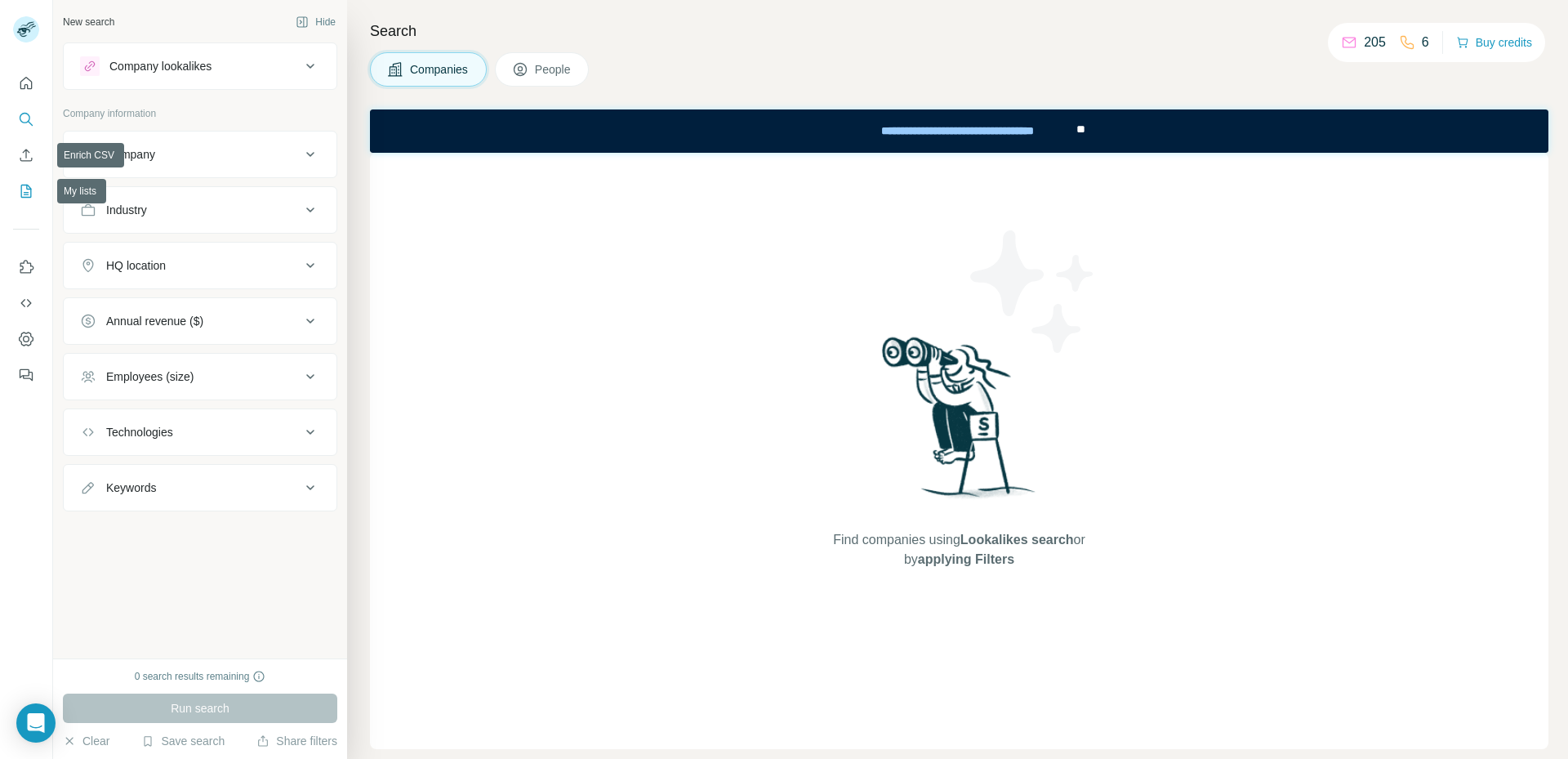
click at [20, 188] on icon "My lists" at bounding box center [26, 191] width 16 height 16
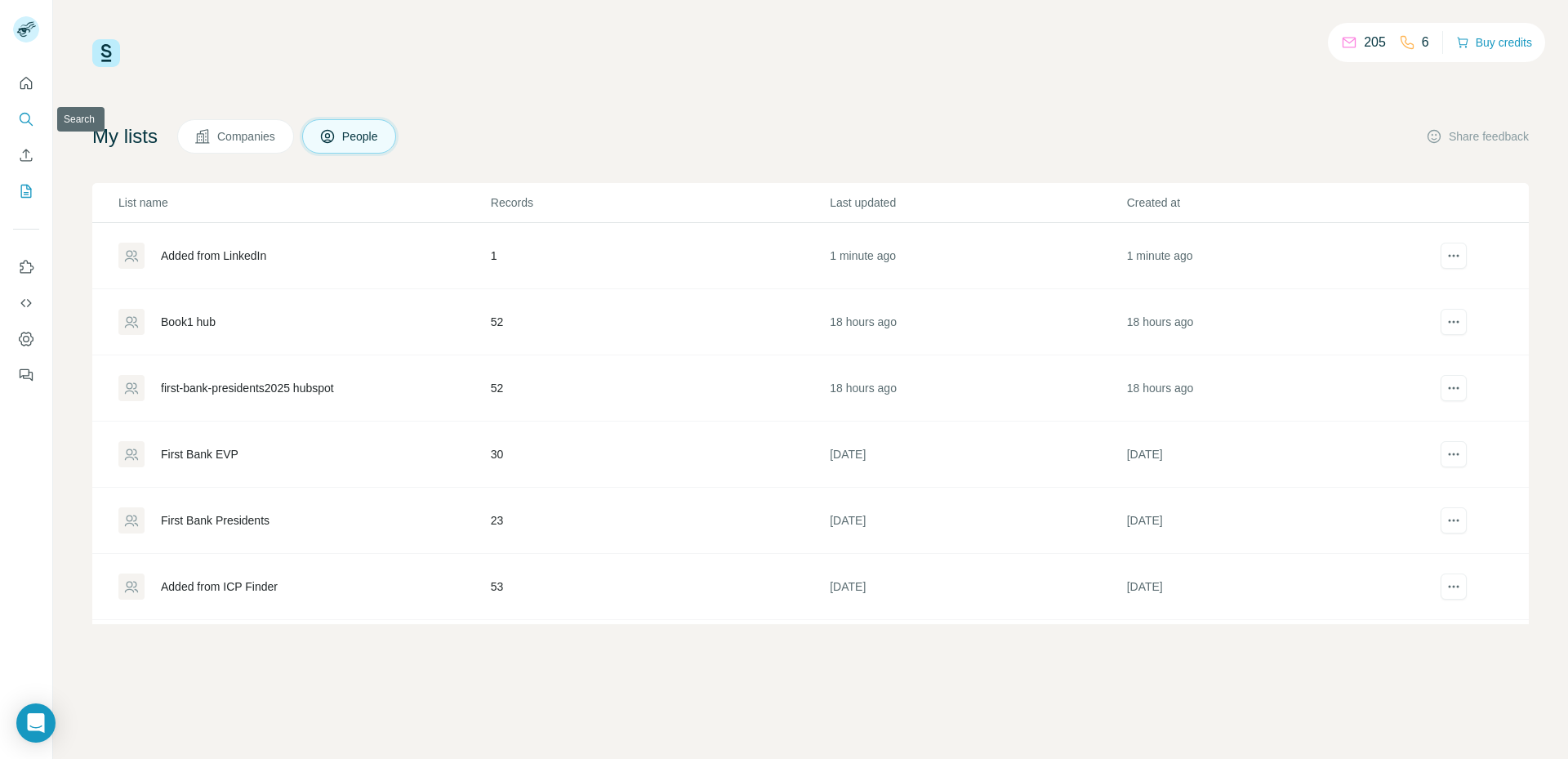
click at [30, 125] on icon "Search" at bounding box center [26, 119] width 16 height 16
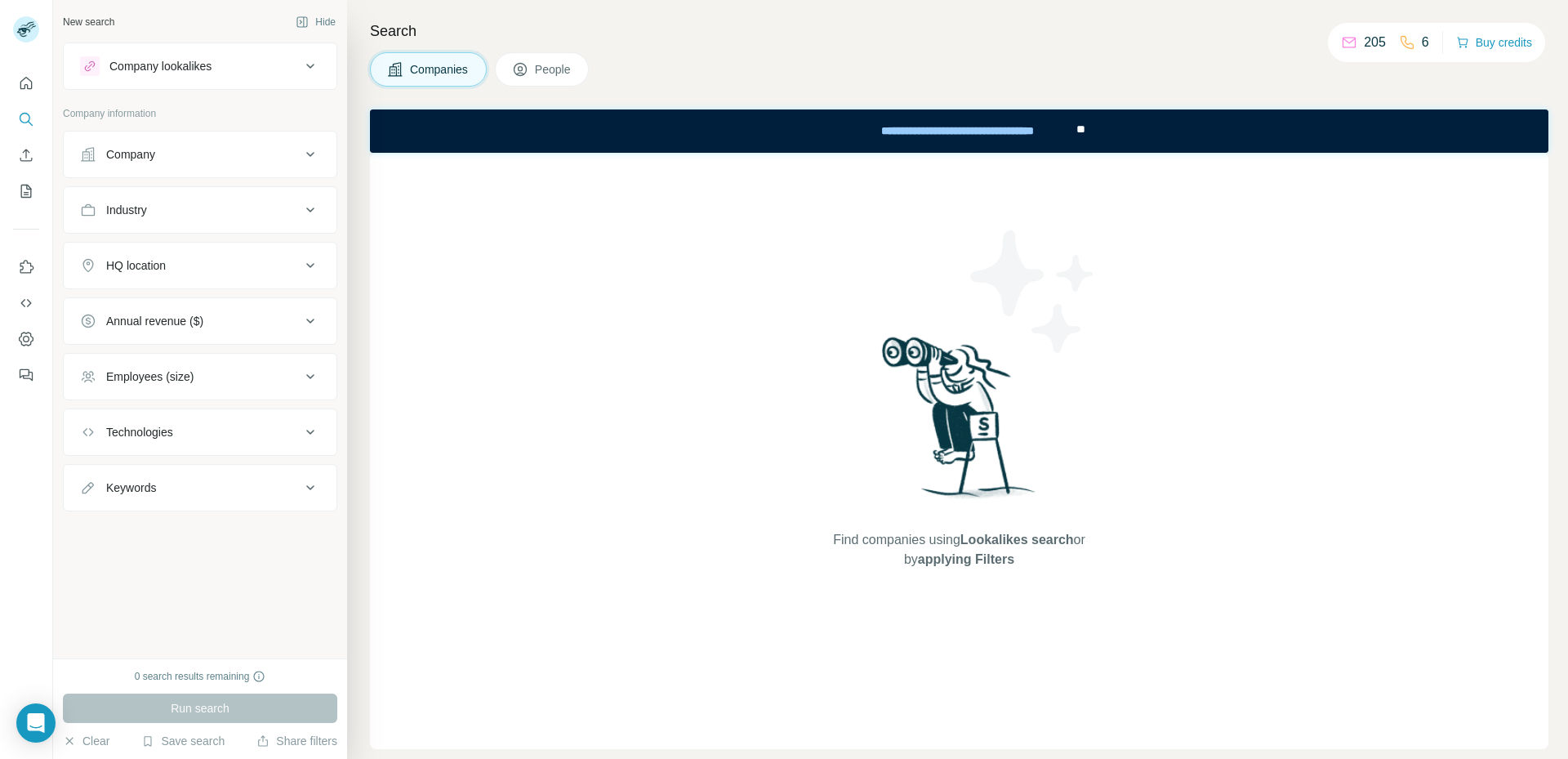
click at [564, 70] on span "People" at bounding box center [554, 69] width 38 height 16
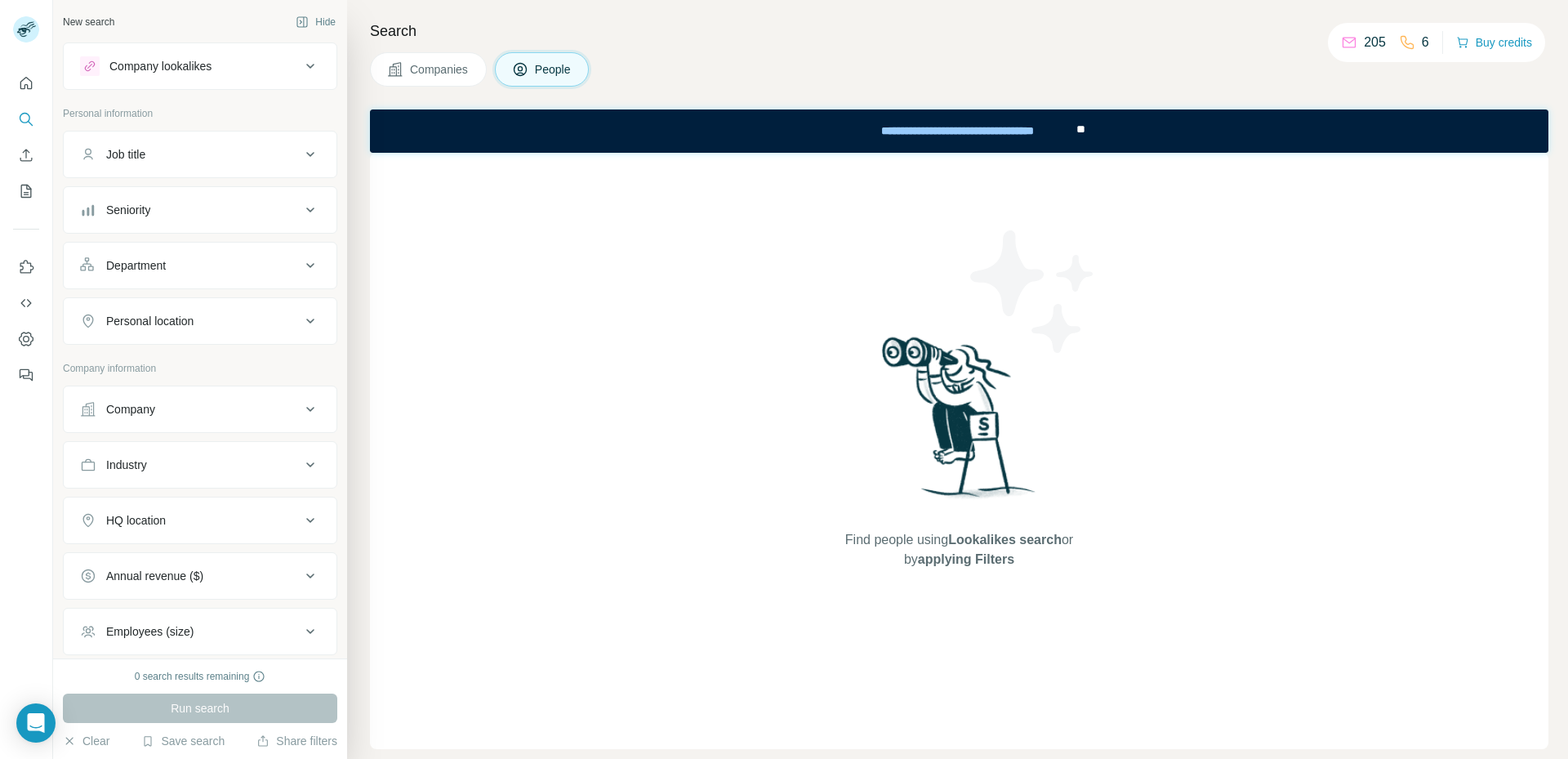
click at [216, 154] on div "Job title" at bounding box center [191, 154] width 221 height 16
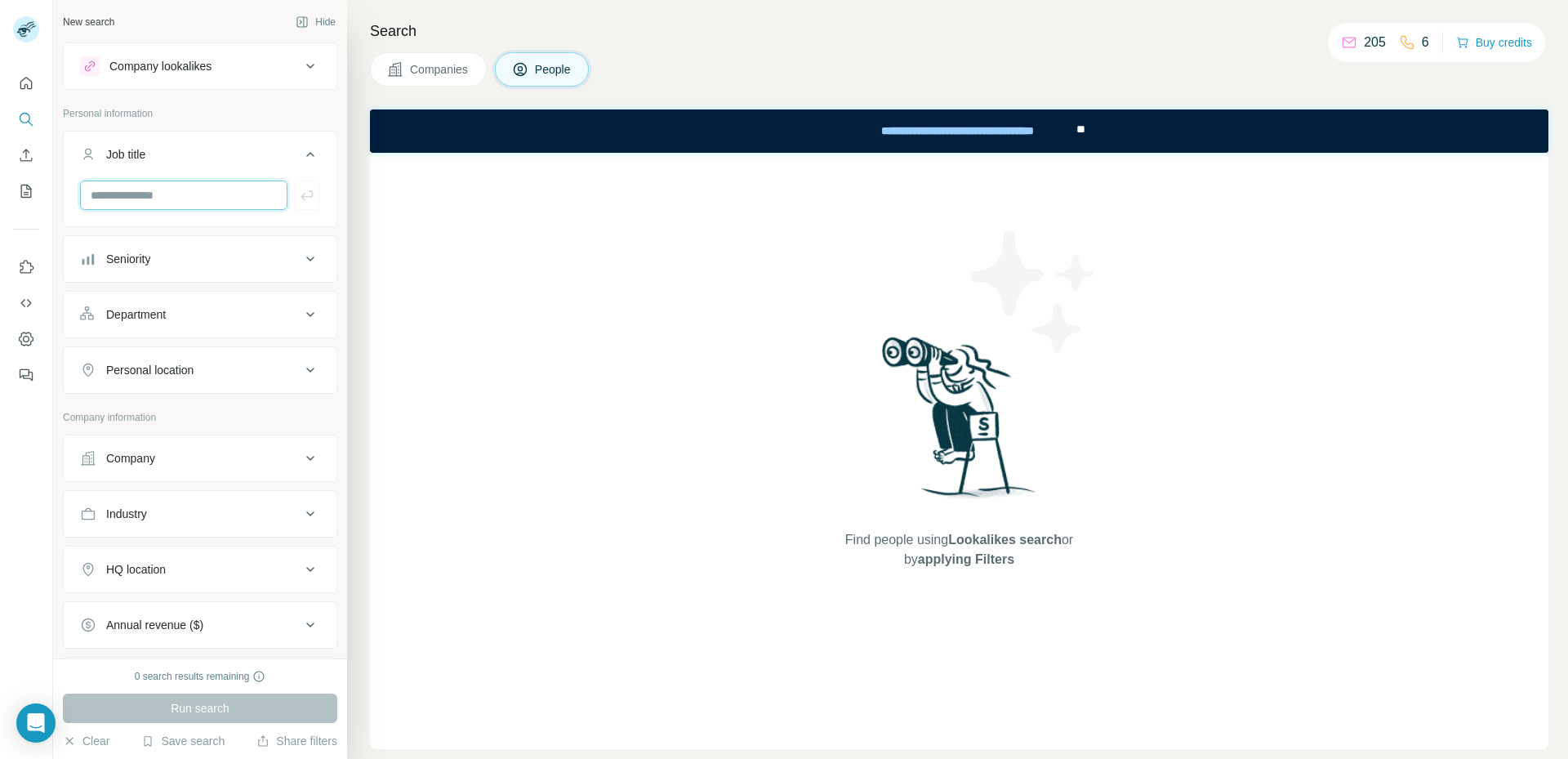
click at [178, 201] on input "text" at bounding box center [184, 194] width 208 height 29
type input "**********"
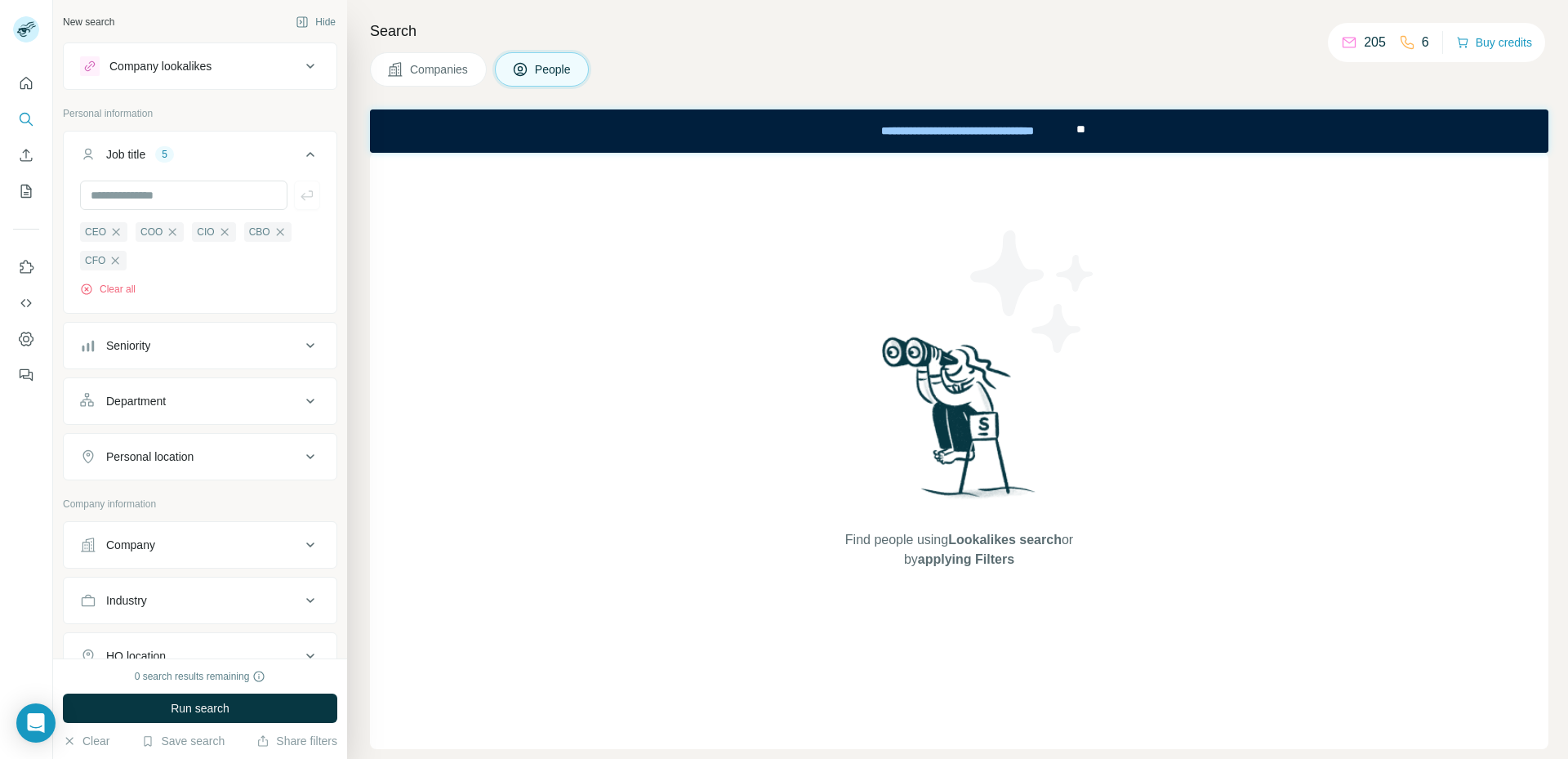
click at [168, 349] on div "Seniority" at bounding box center [191, 345] width 221 height 16
click at [182, 385] on span "Board Member" at bounding box center [140, 388] width 82 height 16
click at [146, 419] on span "C-Level" at bounding box center [123, 417] width 46 height 16
click at [143, 459] on div "Board Member C-Level Director Founder Head Manager Other Owner Partner VP Clear…" at bounding box center [201, 529] width 240 height 315
click at [137, 449] on span "Director" at bounding box center [123, 446] width 47 height 16
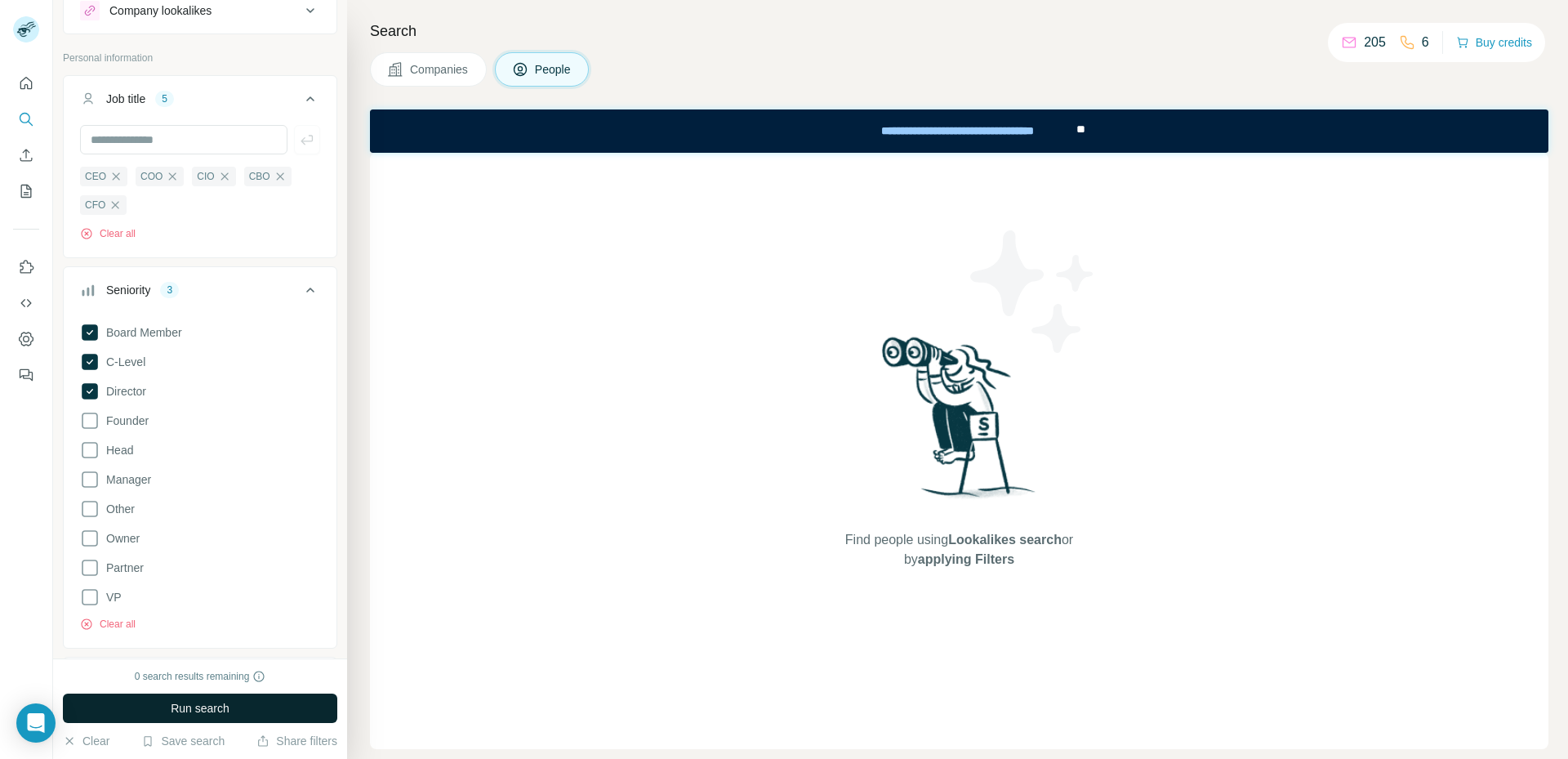
scroll to position [81, 0]
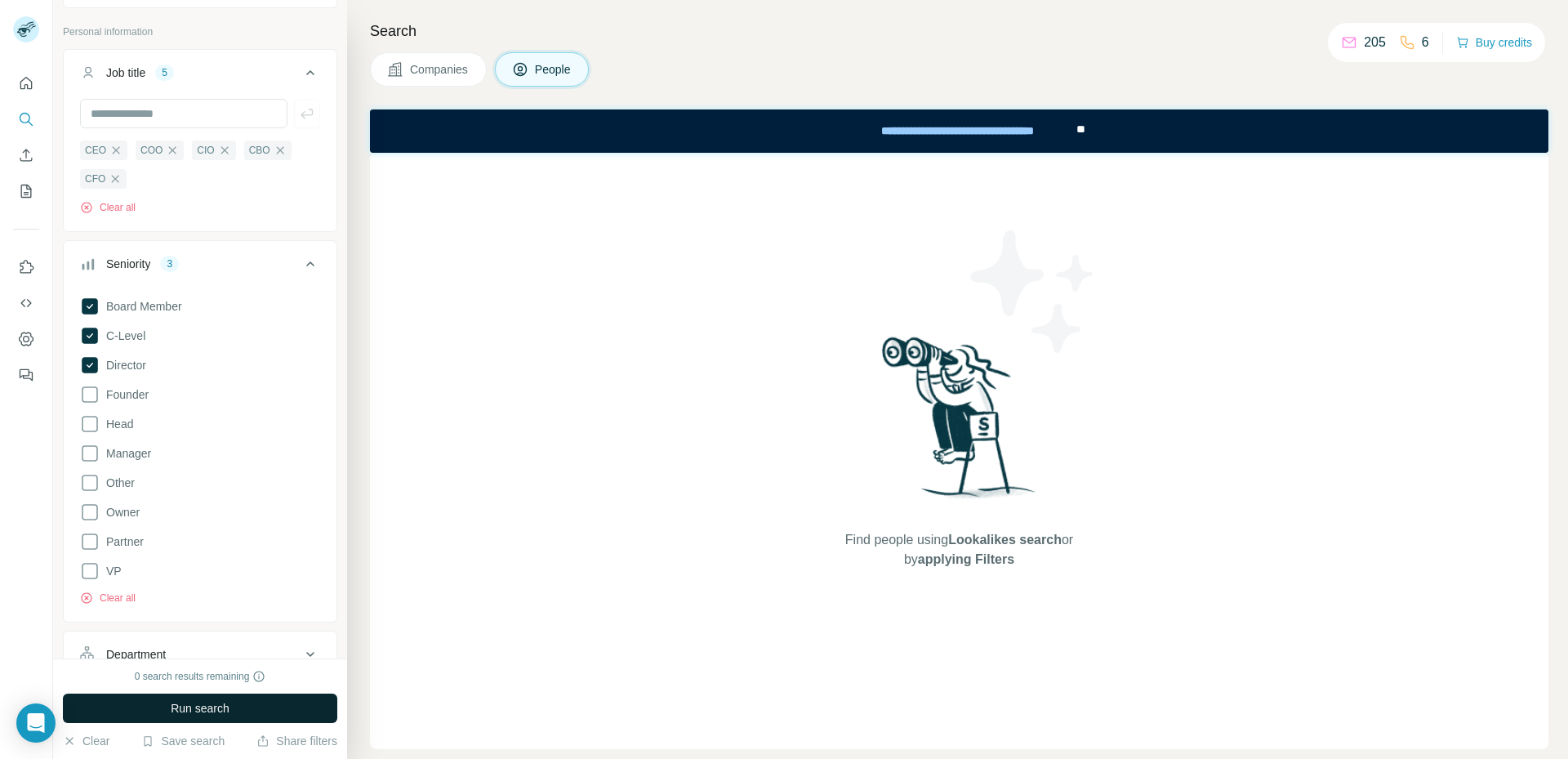
click at [237, 705] on button "Run search" at bounding box center [200, 708] width 275 height 29
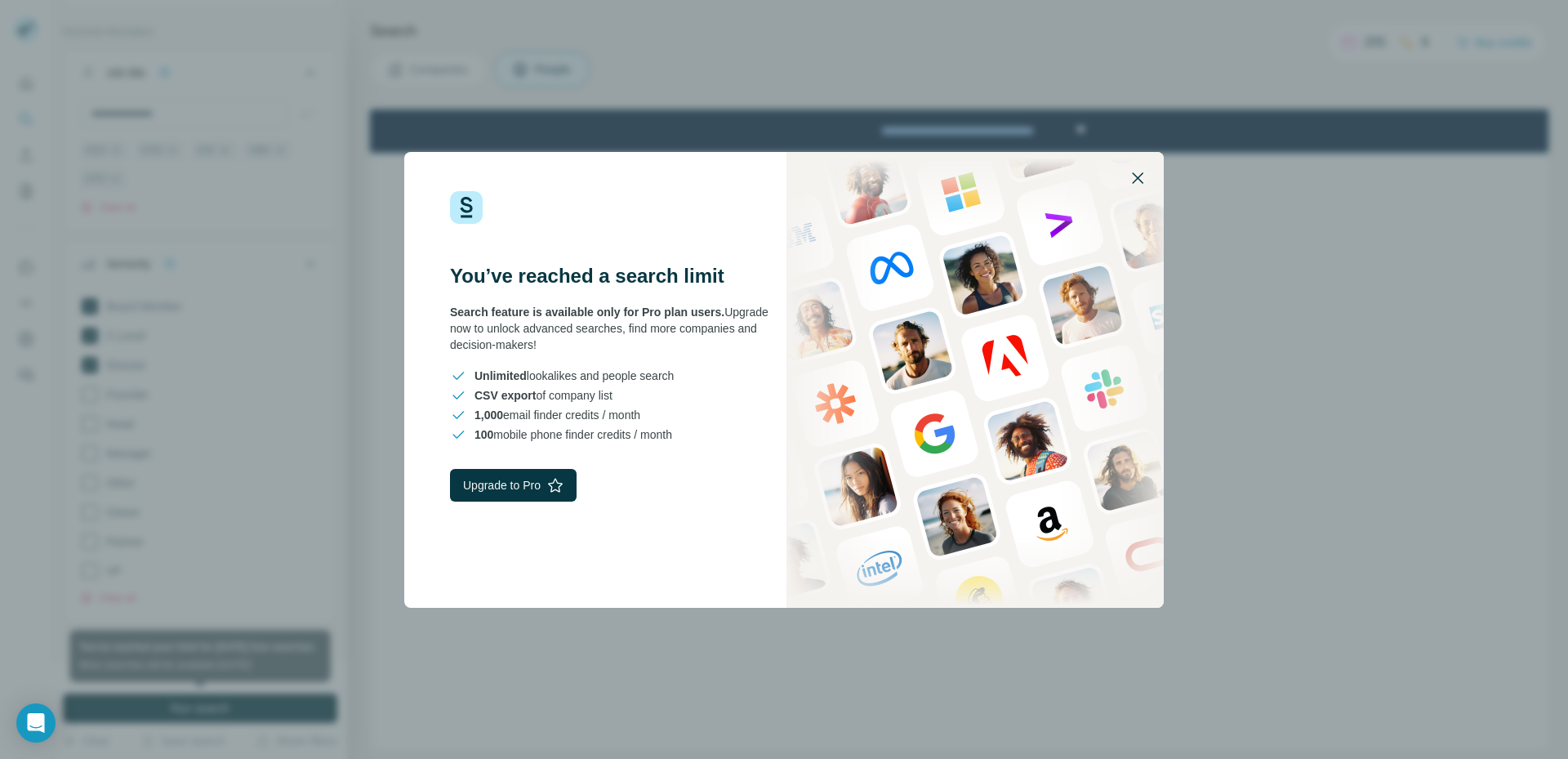
click at [1140, 178] on icon "button" at bounding box center [1138, 178] width 19 height 19
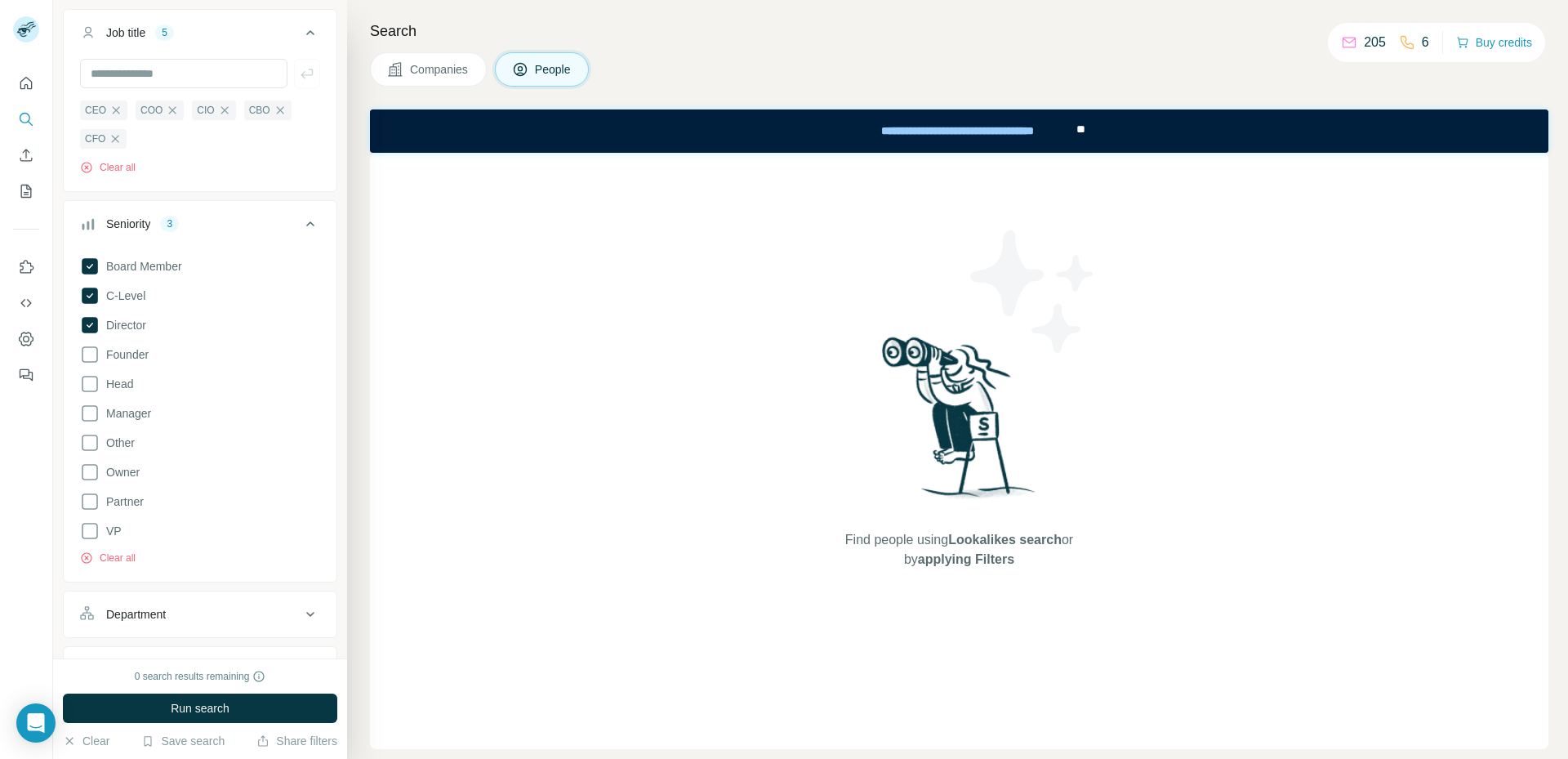
scroll to position [0, 0]
